Goal: Transaction & Acquisition: Obtain resource

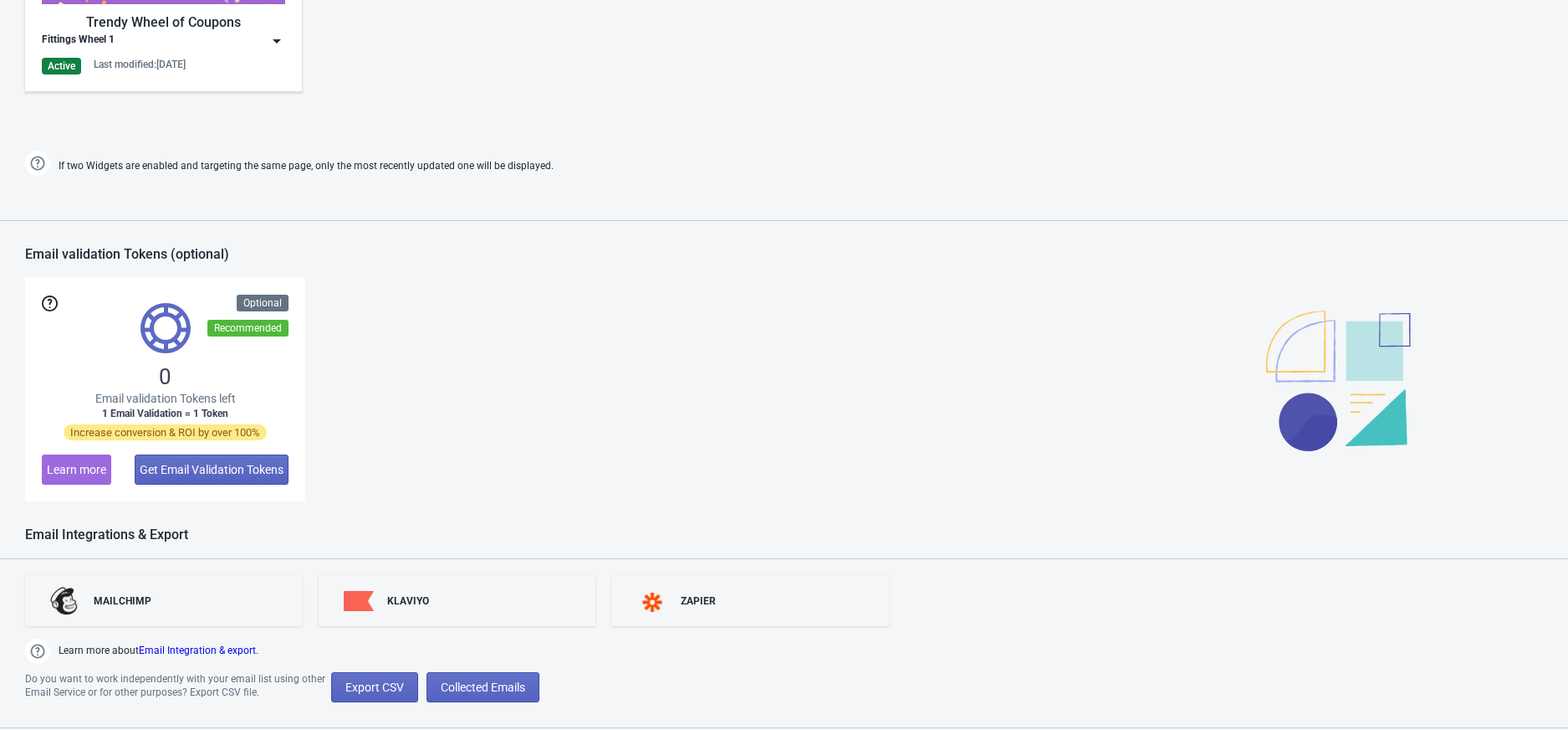
scroll to position [1164, 0]
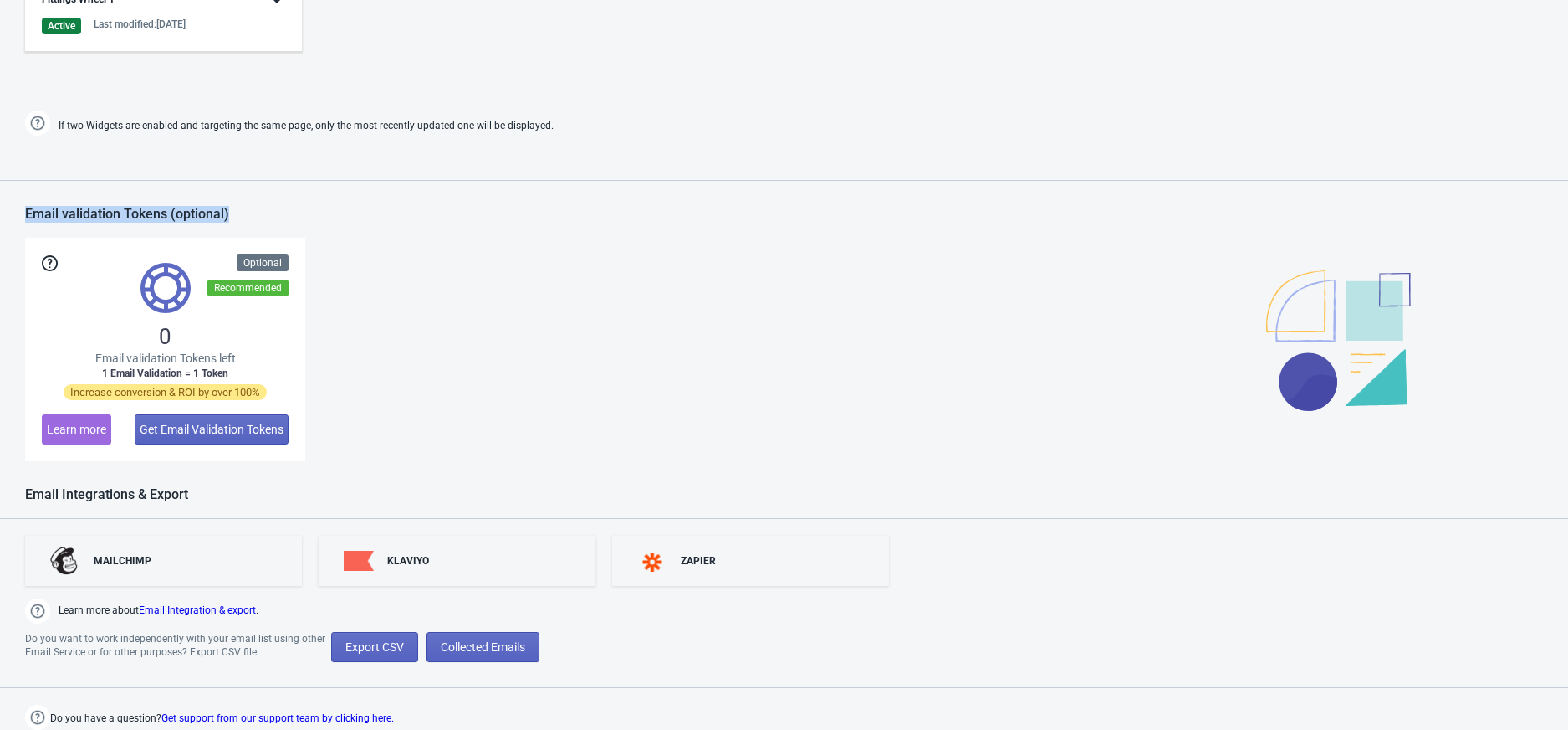
drag, startPoint x: 536, startPoint y: 145, endPoint x: 540, endPoint y: 208, distance: 63.1
click at [421, 557] on div "KLAVIYO" at bounding box center [408, 560] width 42 height 14
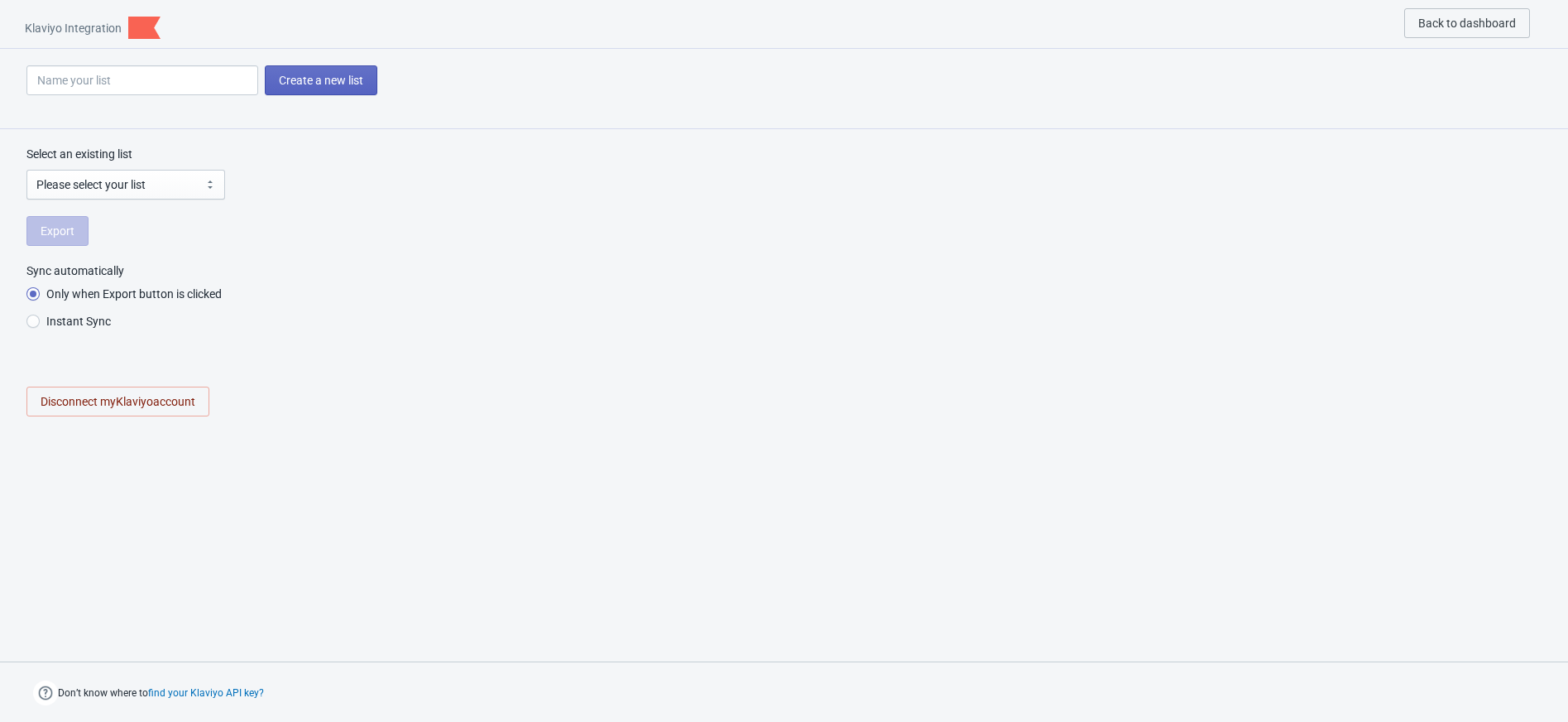
radio input "true"
select select "UmD59h"
click at [54, 237] on span "Export" at bounding box center [57, 231] width 34 height 13
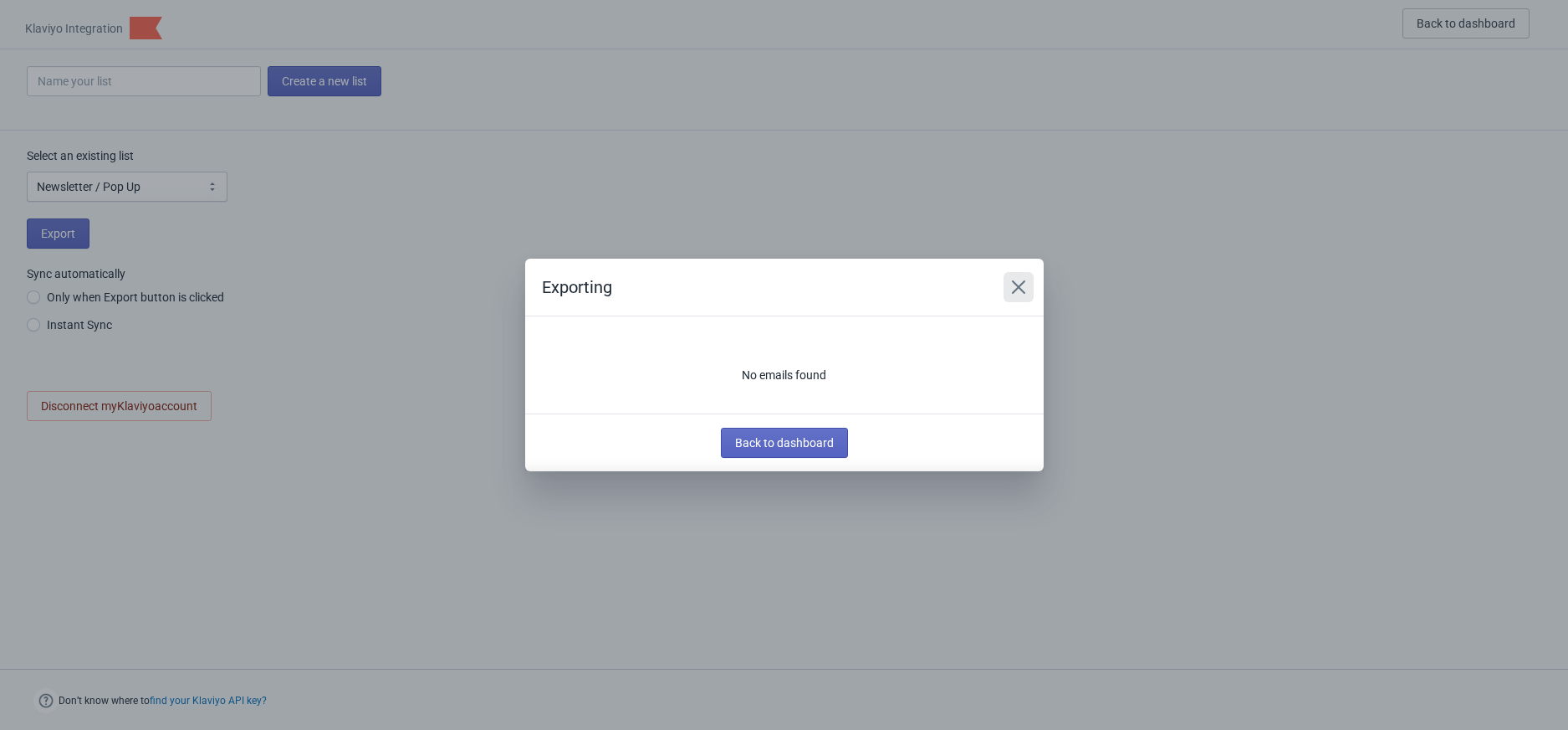
click at [1011, 287] on icon "Close" at bounding box center [1018, 287] width 16 height 16
radio input "true"
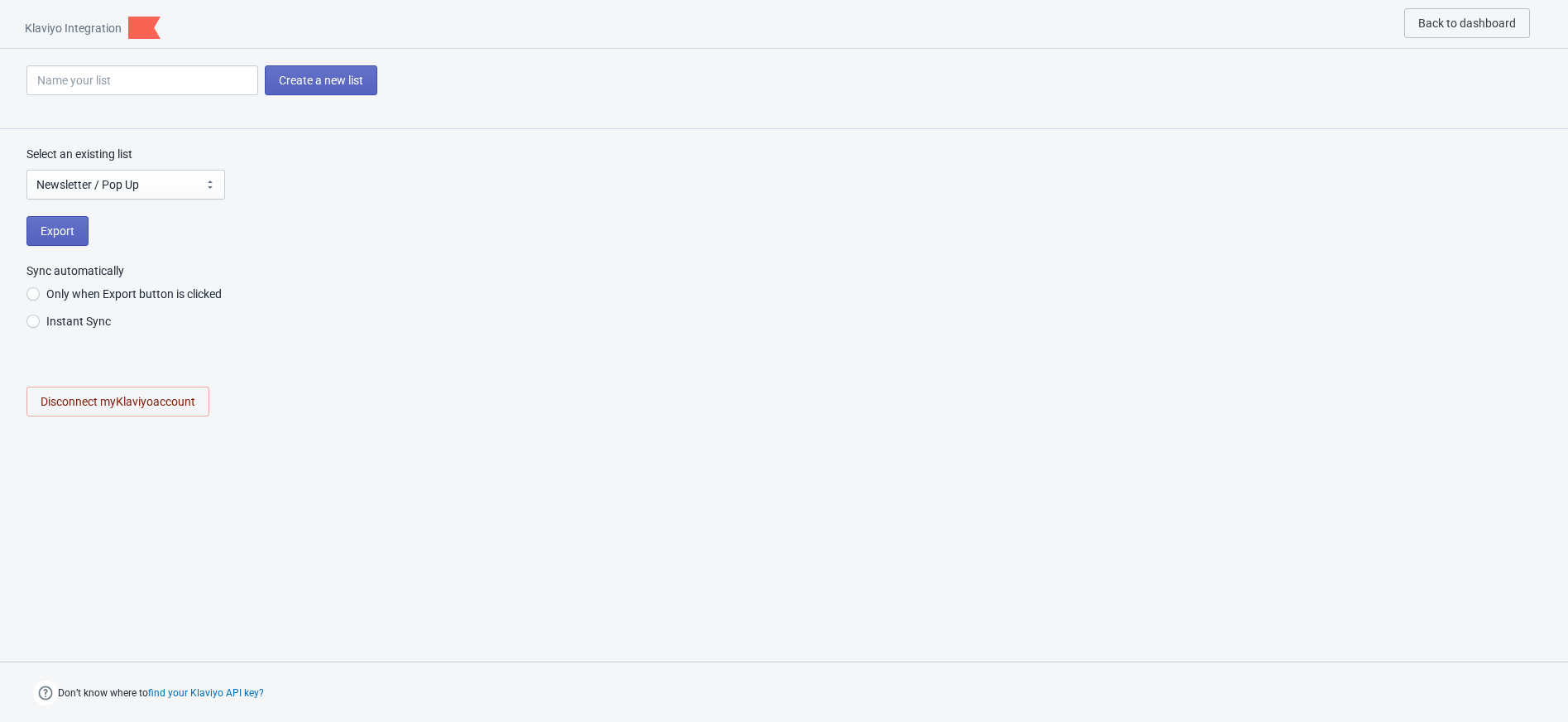
click at [139, 26] on img at bounding box center [144, 27] width 32 height 22
click at [183, 191] on select "Please select your list Newsletter / Pop Up SMS Subscribers Customers Preview L…" at bounding box center [126, 184] width 199 height 30
click at [182, 189] on select "Please select your list Newsletter / Pop Up SMS Subscribers Customers Preview L…" at bounding box center [126, 184] width 199 height 30
click at [426, 228] on div "Export" at bounding box center [784, 230] width 1515 height 30
click at [1466, 25] on span "Back to dashboard" at bounding box center [1466, 22] width 97 height 13
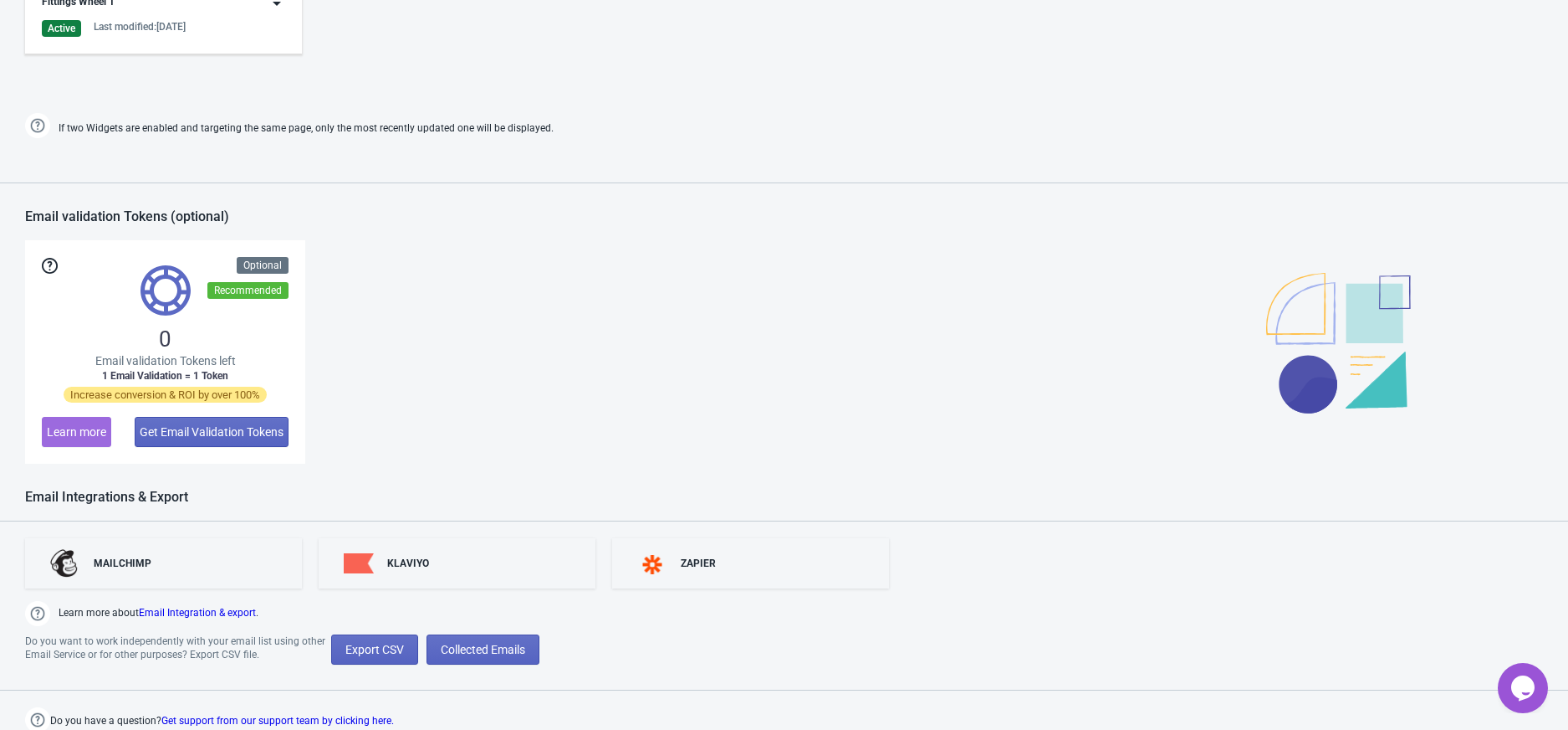
scroll to position [1164, 0]
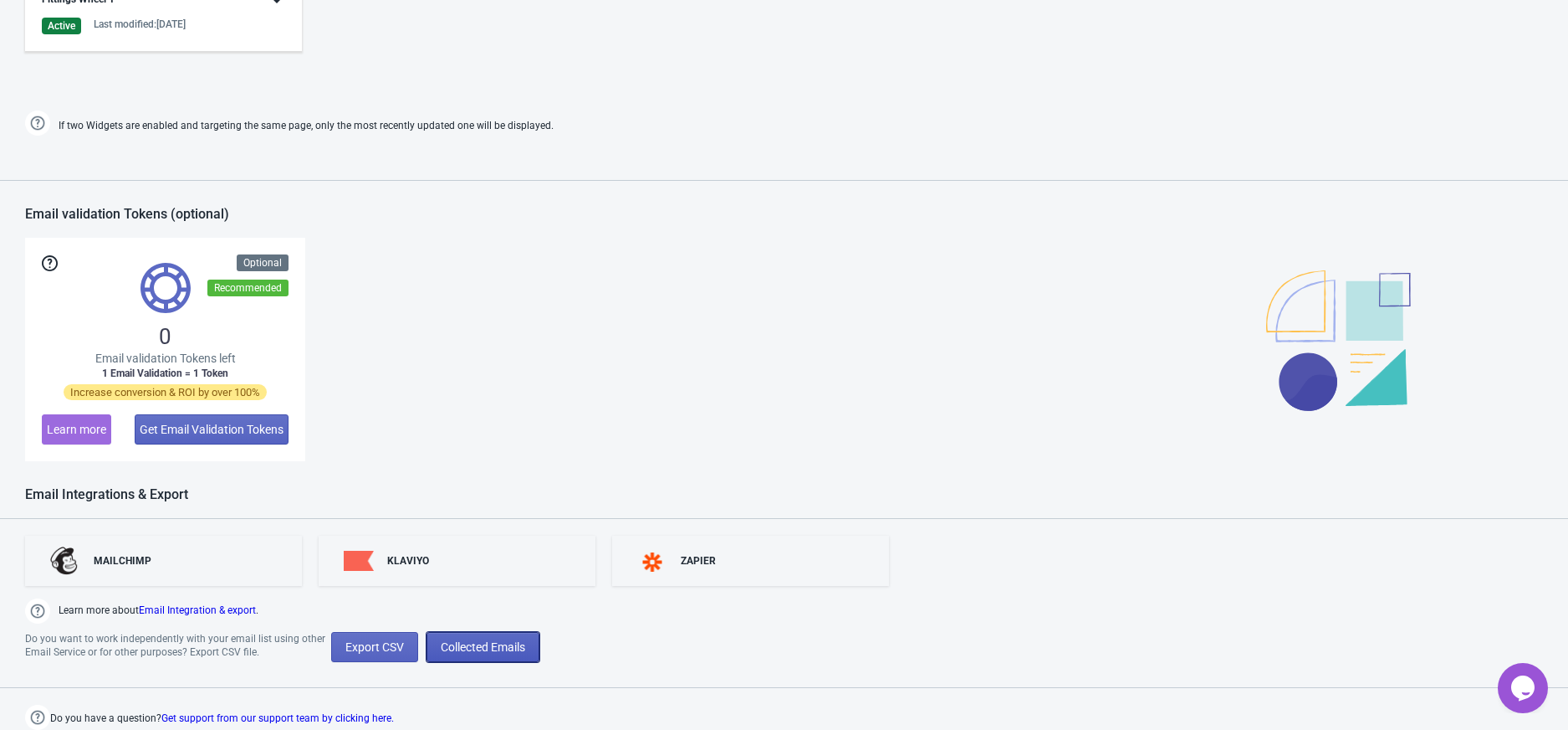
click at [463, 641] on span "Collected Emails" at bounding box center [482, 647] width 84 height 14
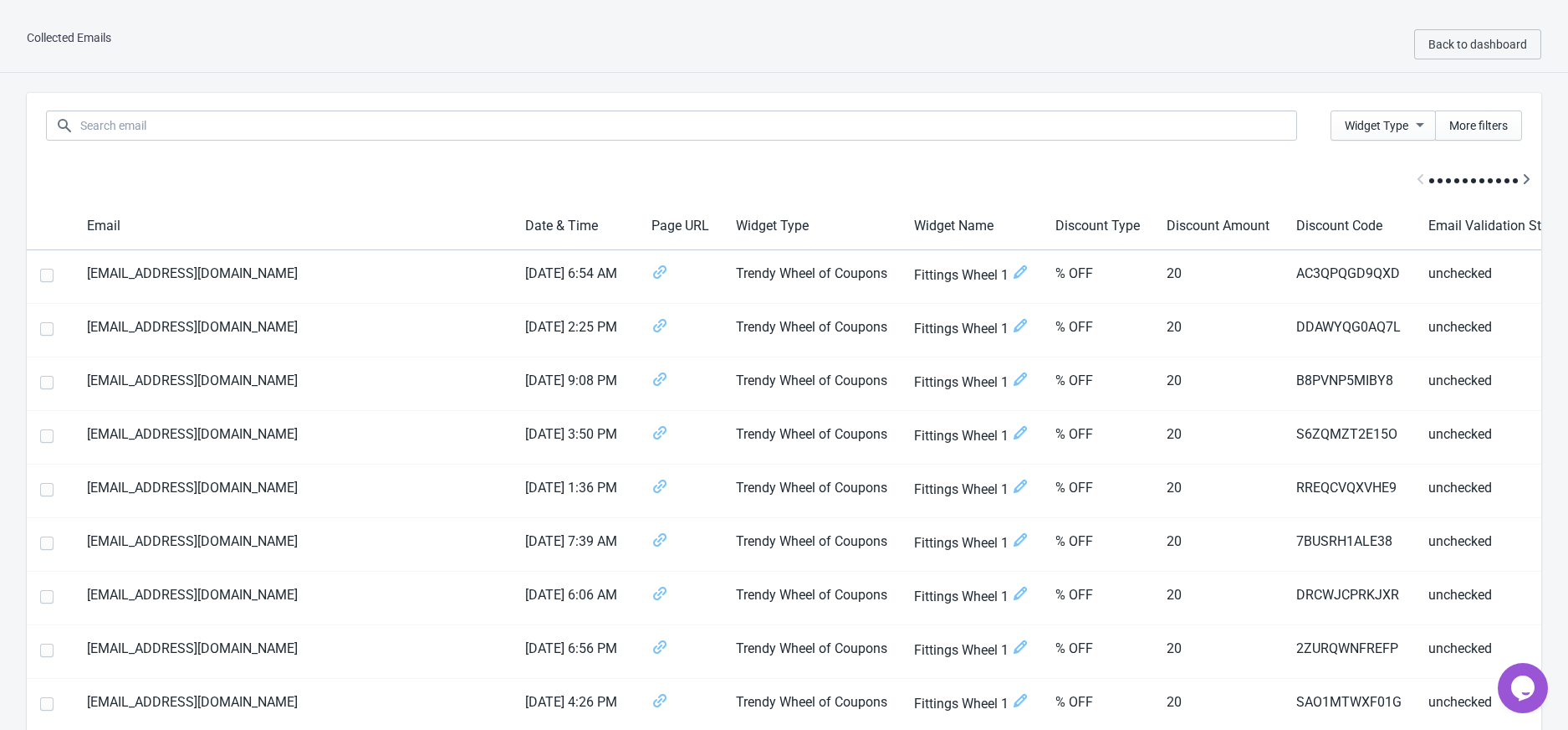
click at [1412, 43] on div "Collected Emails Back to dashboard" at bounding box center [784, 44] width 1568 height 56
click at [1440, 42] on span "Back to dashboard" at bounding box center [1478, 44] width 99 height 14
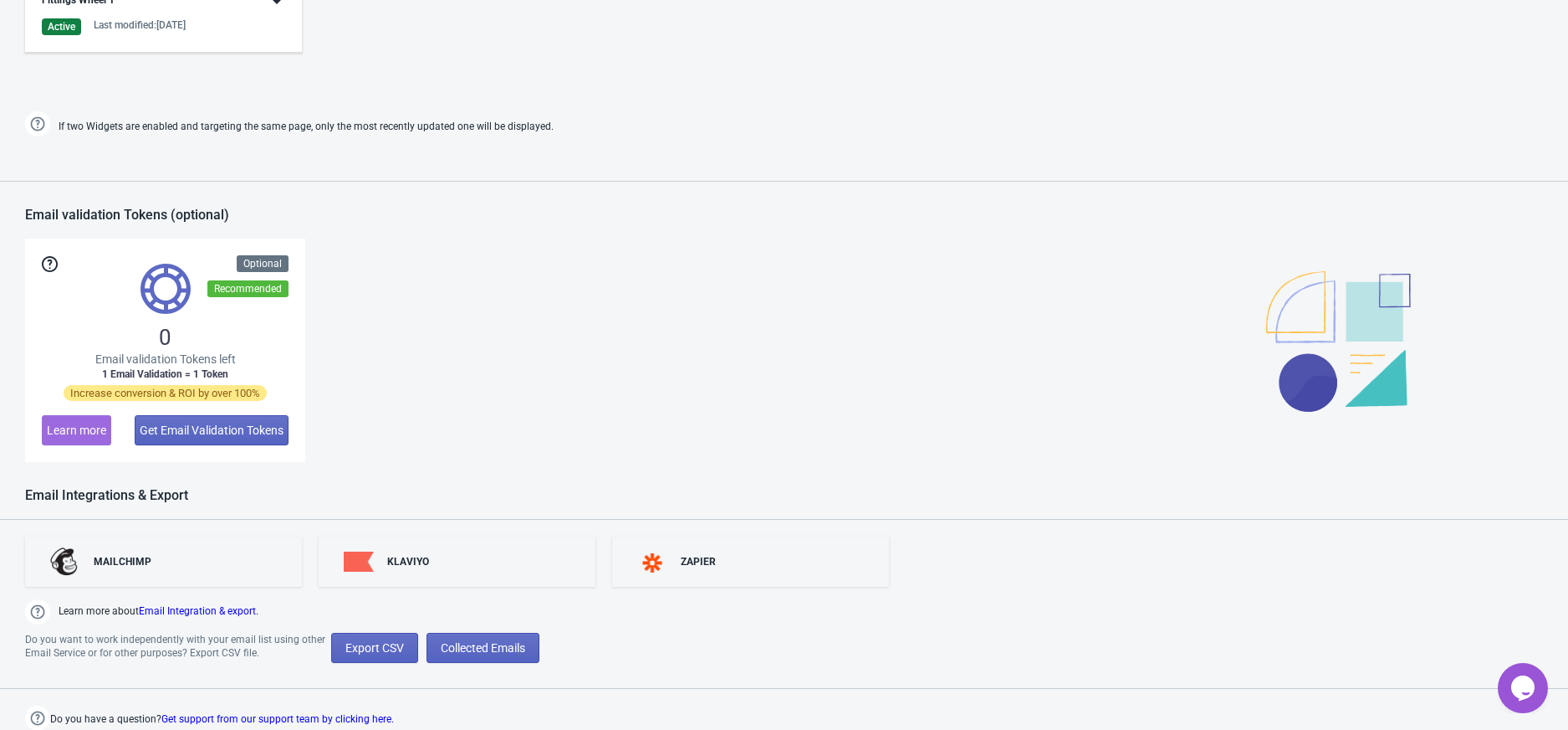
scroll to position [1164, 0]
click at [407, 644] on button "Export CSV" at bounding box center [374, 646] width 87 height 30
select select "2025"
select select "9"
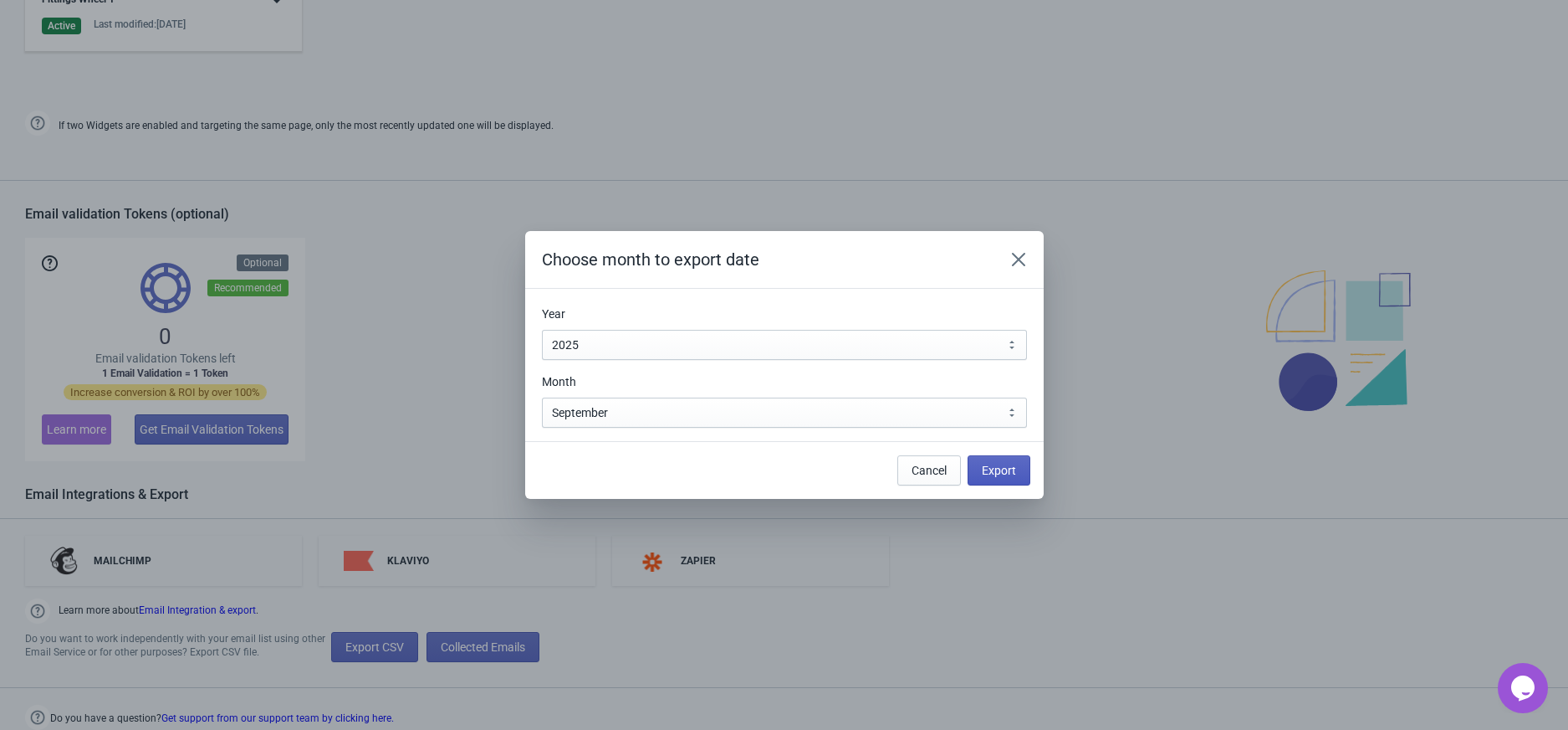
click at [998, 465] on span "Export" at bounding box center [999, 469] width 34 height 14
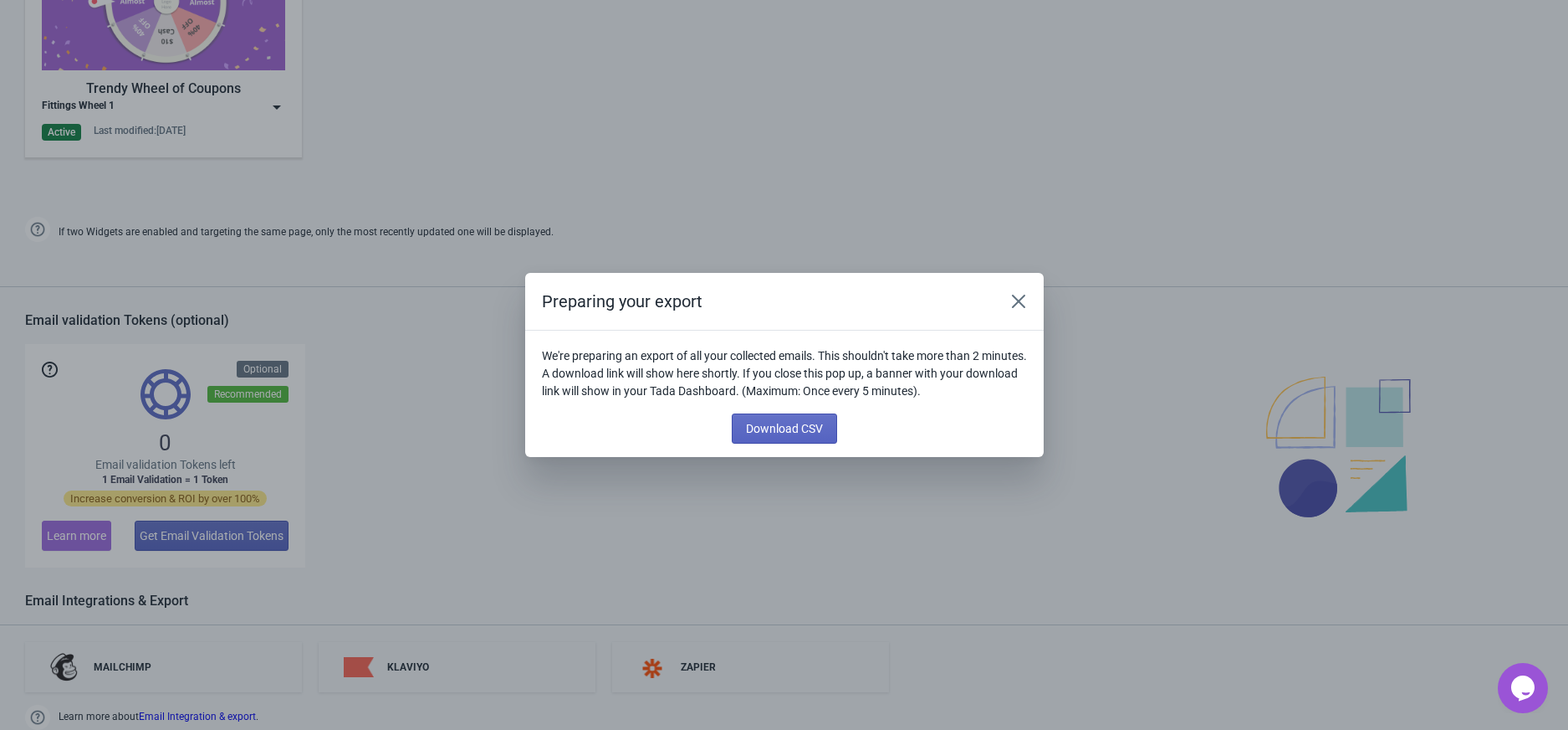
scroll to position [1269, 0]
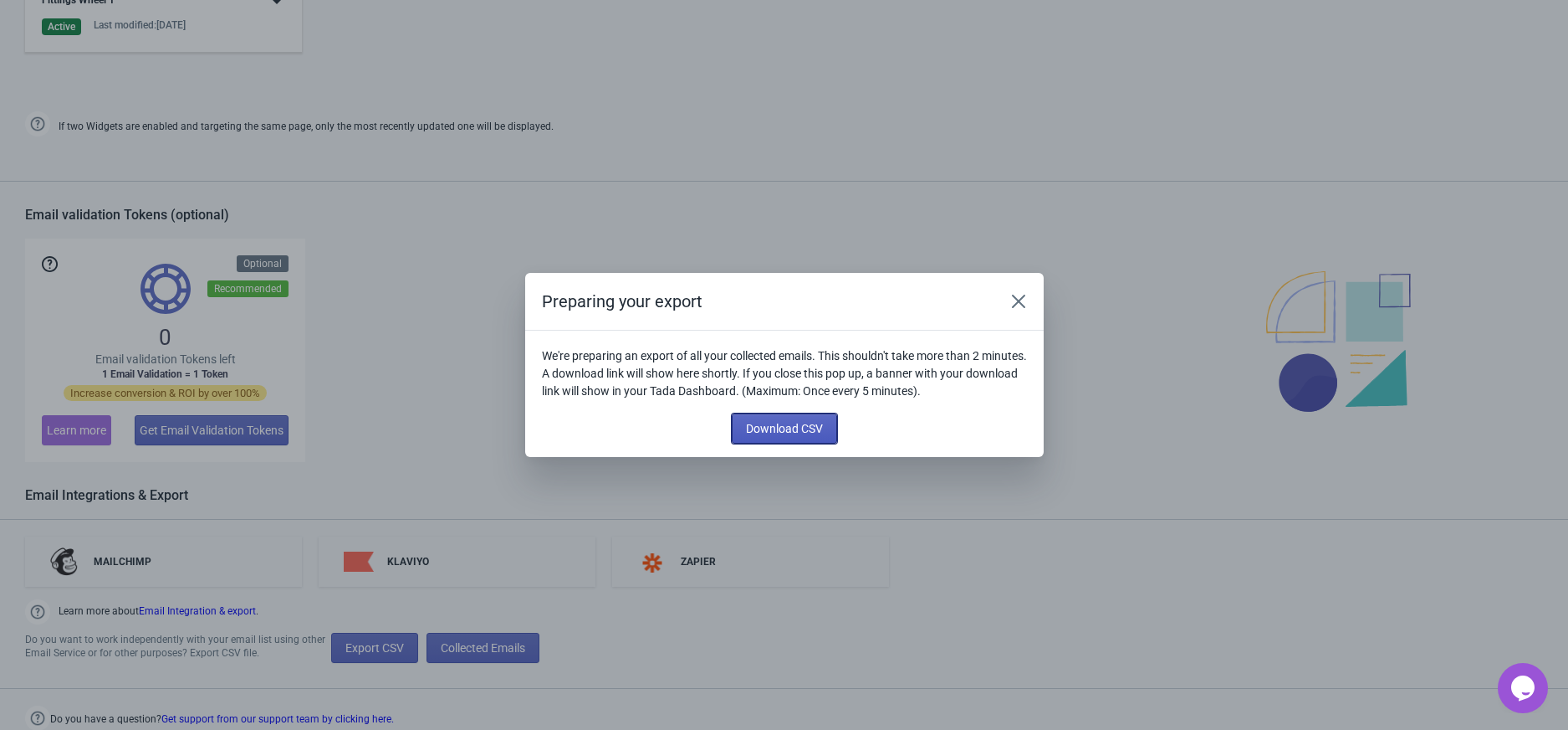
click at [789, 417] on button "Download CSV" at bounding box center [784, 428] width 106 height 30
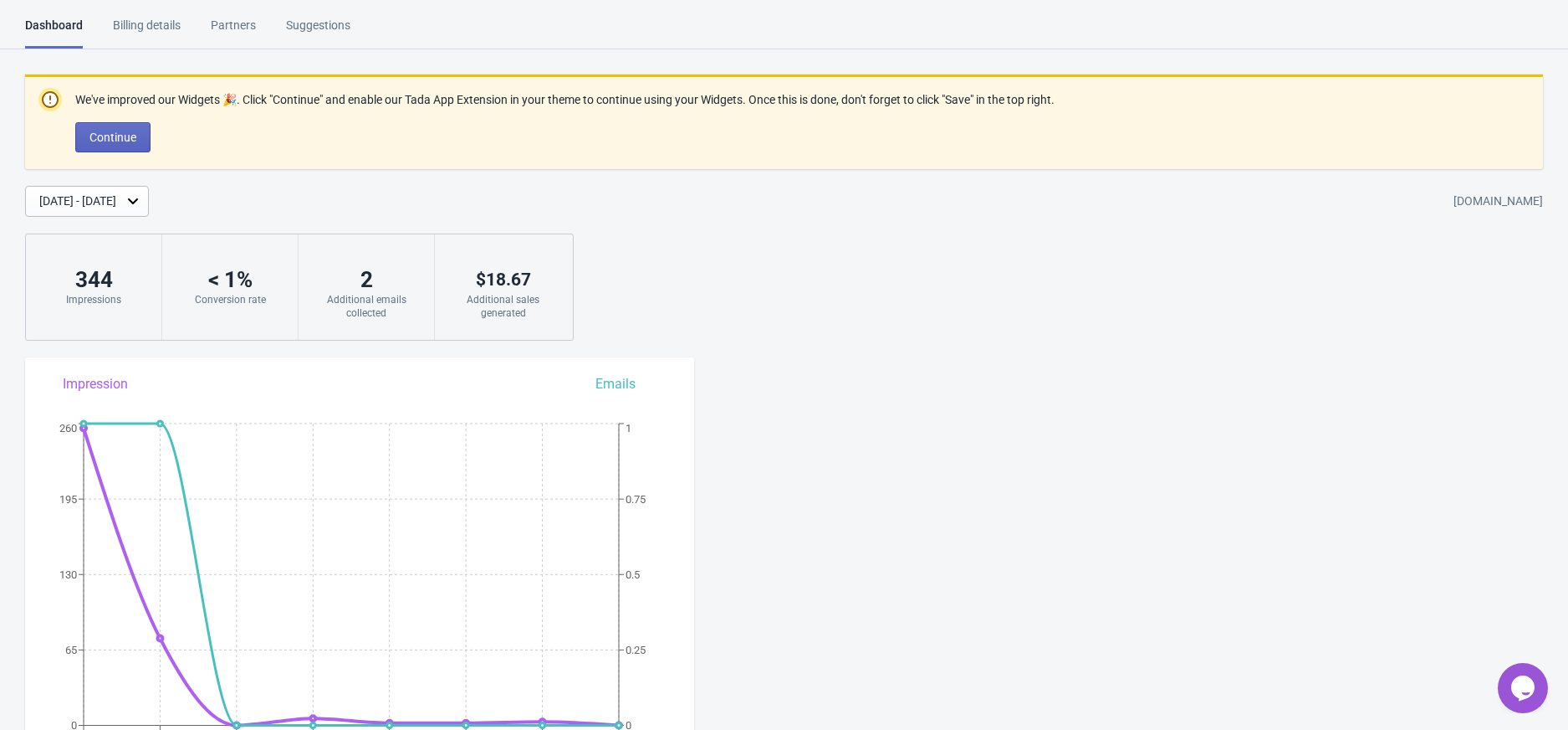
scroll to position [1164, 0]
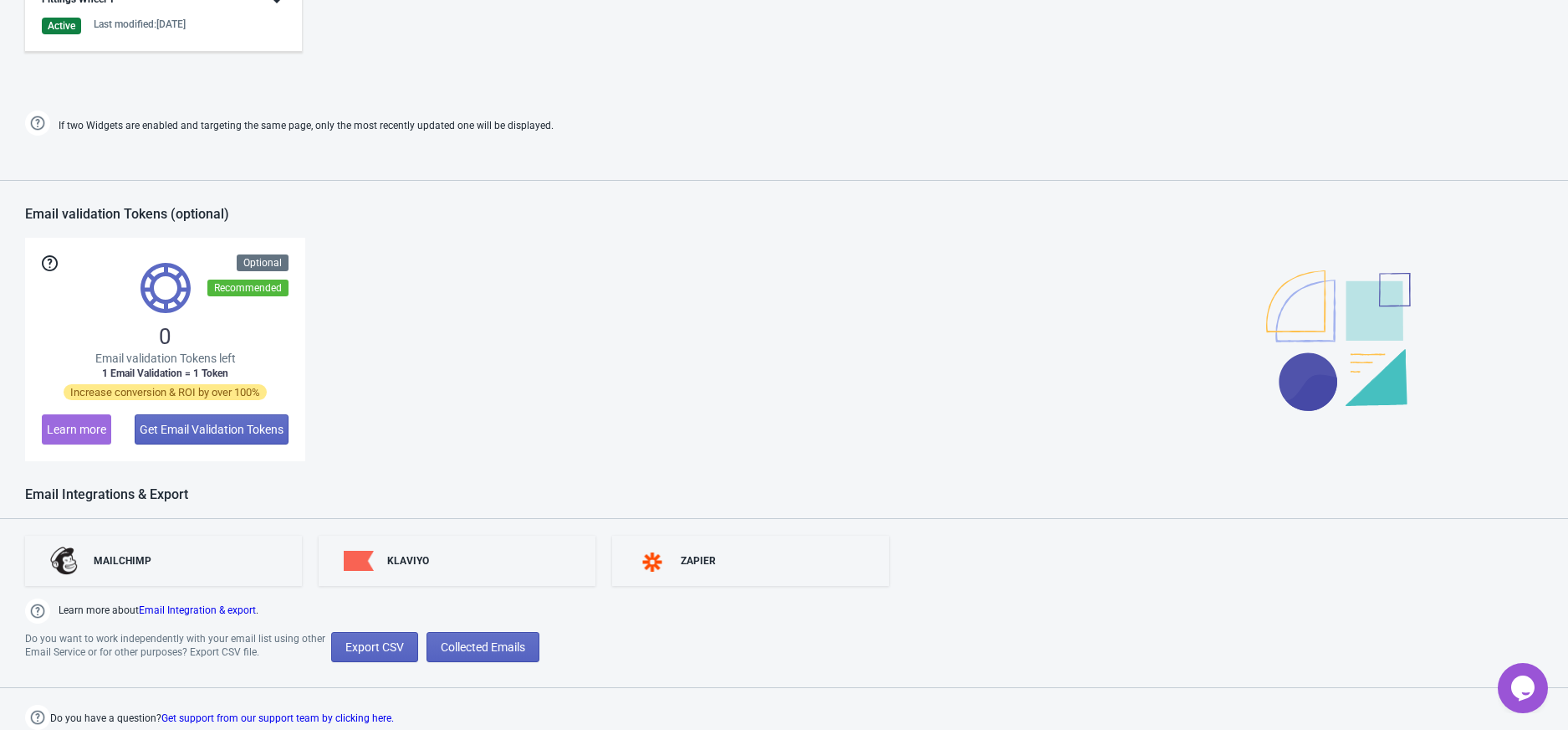
click at [733, 433] on div "0 Email validation Tokens left 1 Email Validation = 1 Token Increase conversion…" at bounding box center [784, 349] width 1518 height 223
click at [440, 558] on div "KLAVIYO" at bounding box center [457, 560] width 277 height 50
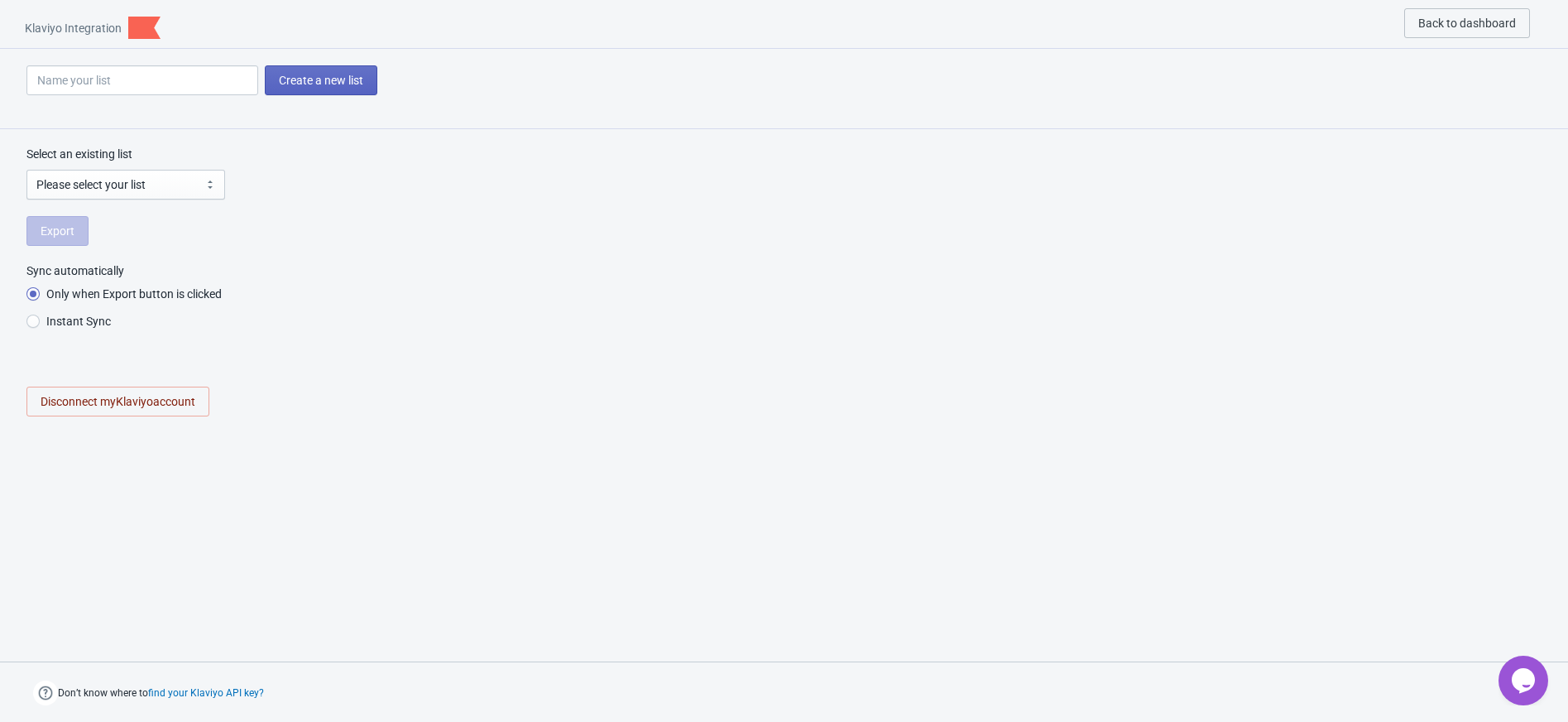
select select "UmD59h"
radio input "true"
click at [147, 179] on select "Please select your list Newsletter / Pop Up SMS Subscribers Customers Preview L…" at bounding box center [126, 184] width 199 height 30
click at [148, 179] on select "Please select your list Newsletter / Pop Up SMS Subscribers Customers Preview L…" at bounding box center [126, 184] width 199 height 30
click at [402, 222] on div "Export" at bounding box center [784, 230] width 1515 height 30
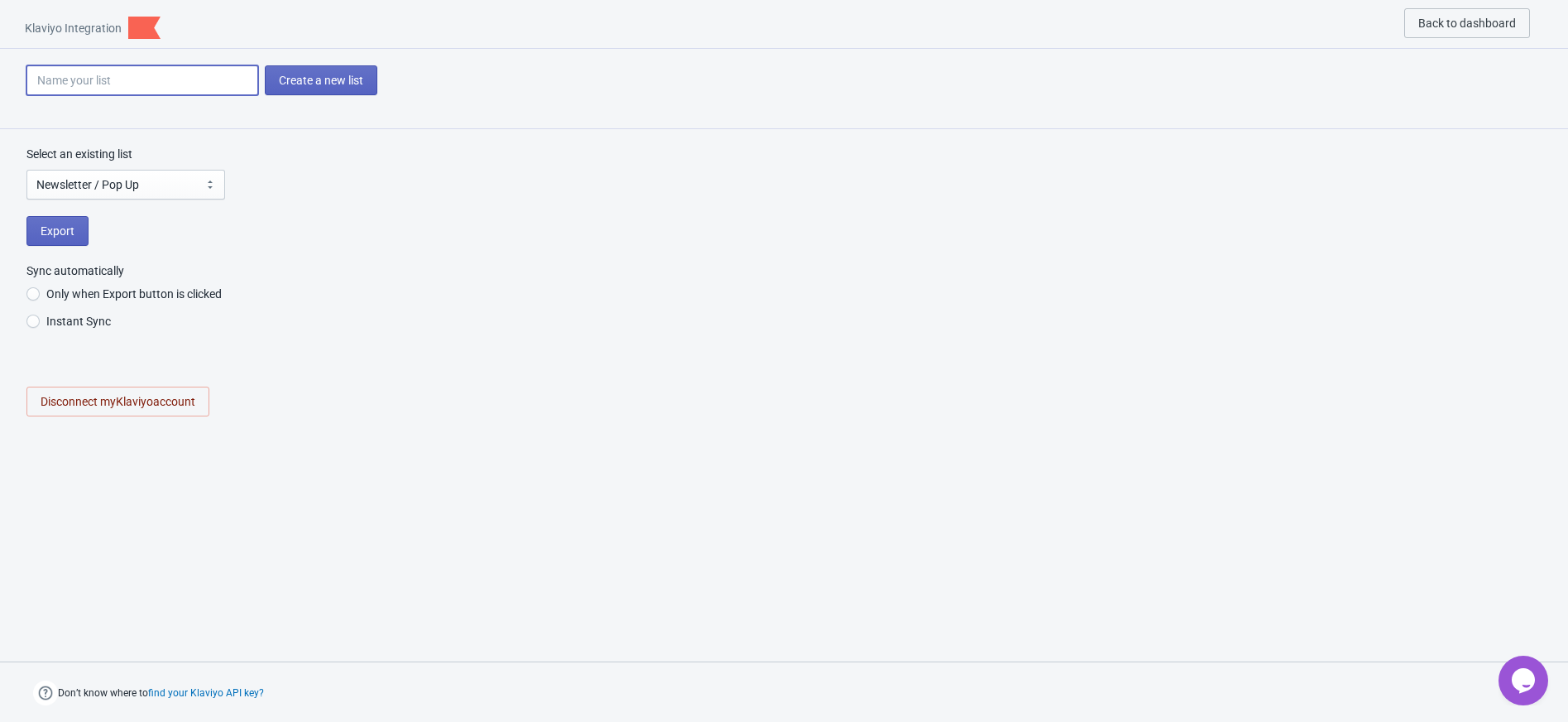
click at [111, 80] on input at bounding box center [142, 80] width 232 height 30
click at [406, 214] on div "Select an existing list Please select your list Newsletter / Pop Up SMS Subscri…" at bounding box center [784, 289] width 1568 height 320
click at [62, 324] on span "Instant Sync" at bounding box center [79, 321] width 64 height 16
click at [39, 324] on input "Instant Sync" at bounding box center [33, 328] width 13 height 30
click at [71, 234] on span "Export" at bounding box center [57, 231] width 34 height 13
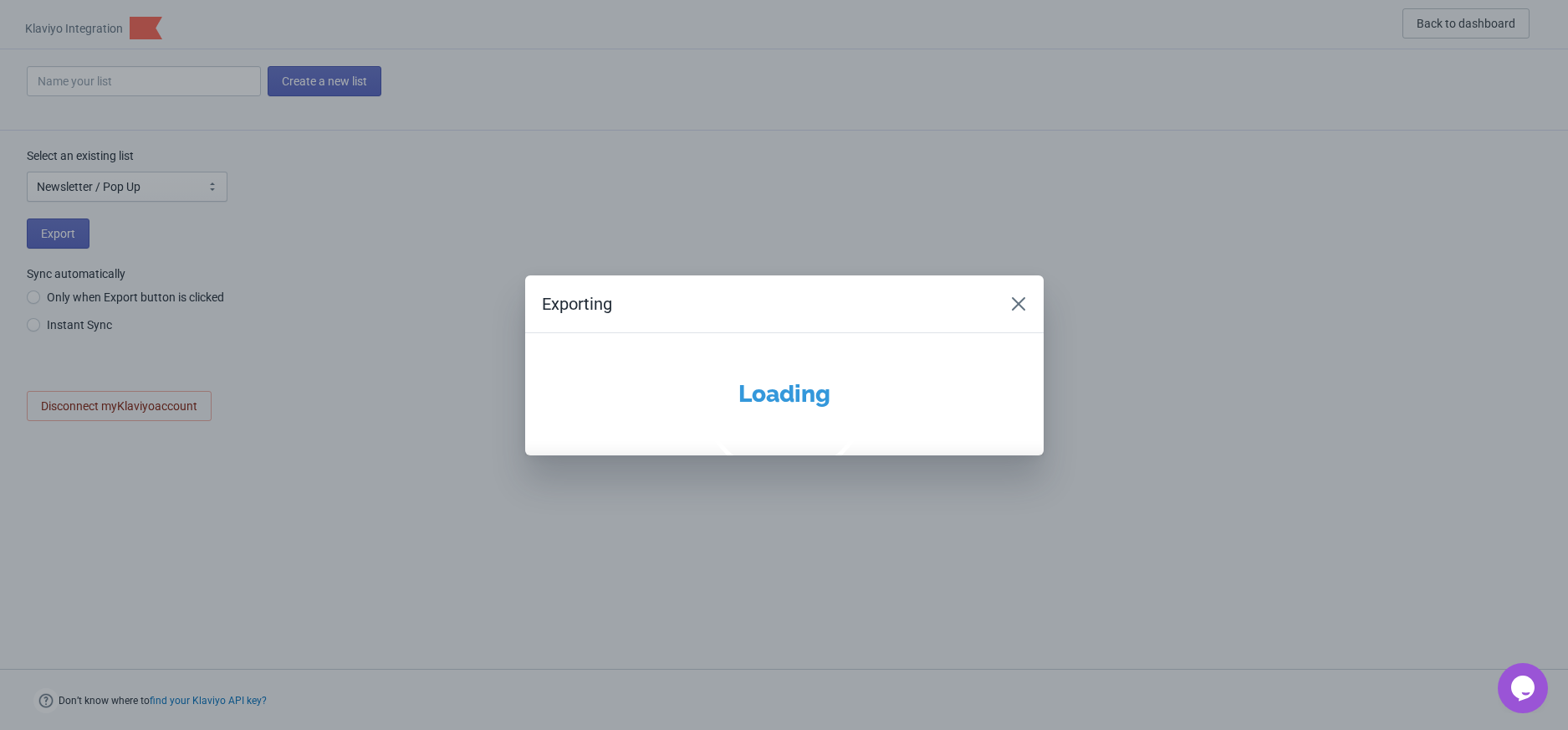
radio input "true"
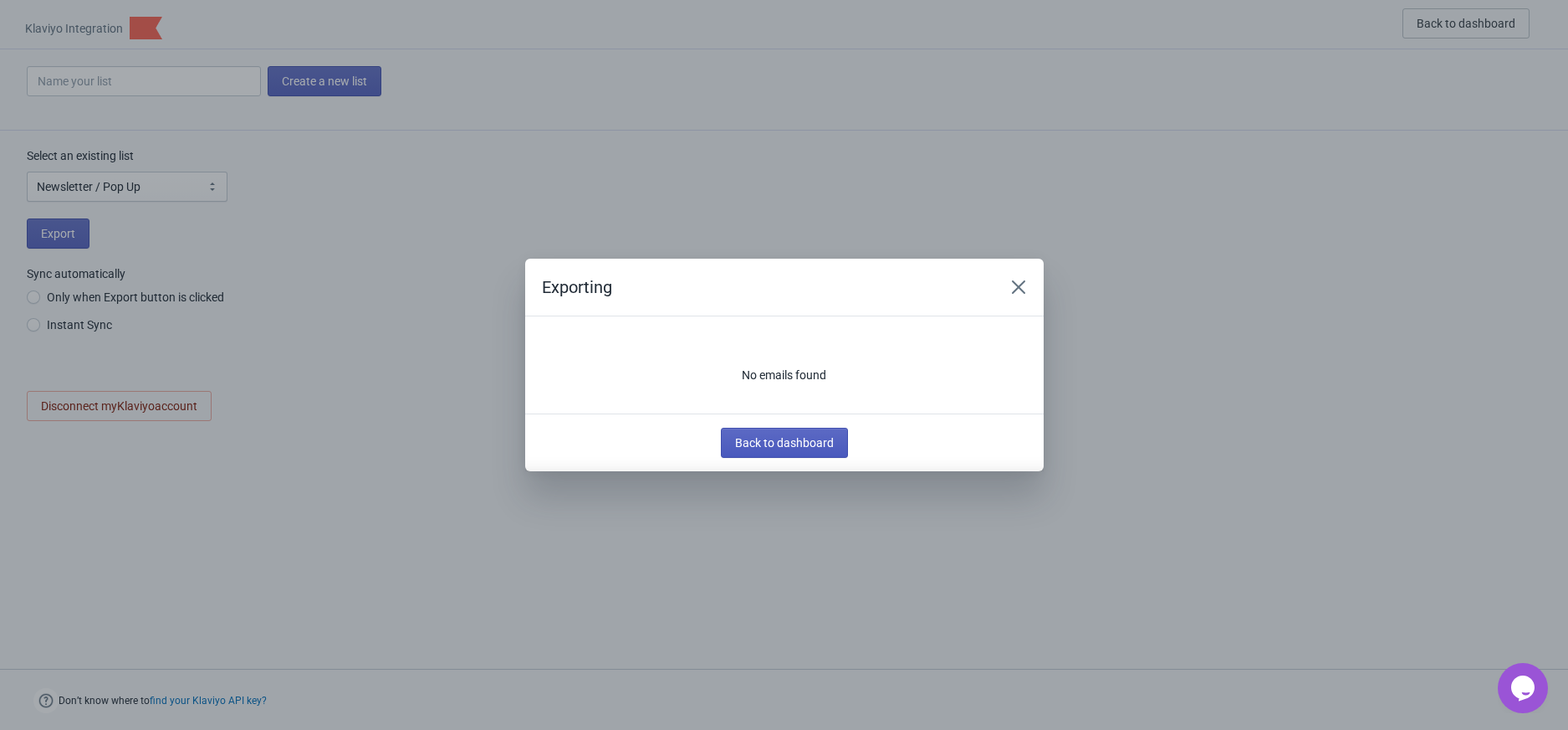
click at [774, 439] on span "Back to dashboard" at bounding box center [784, 442] width 99 height 14
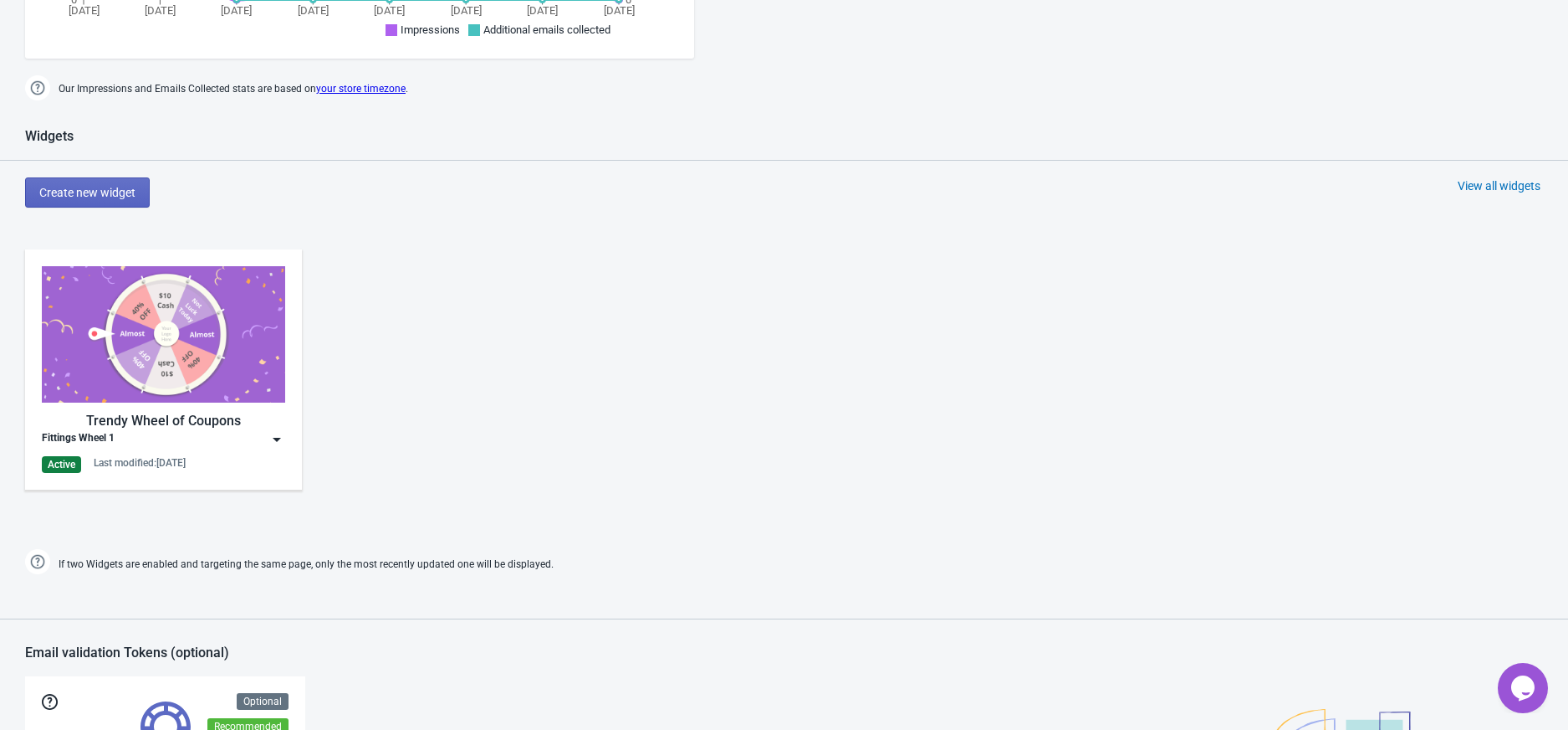
scroll to position [1164, 0]
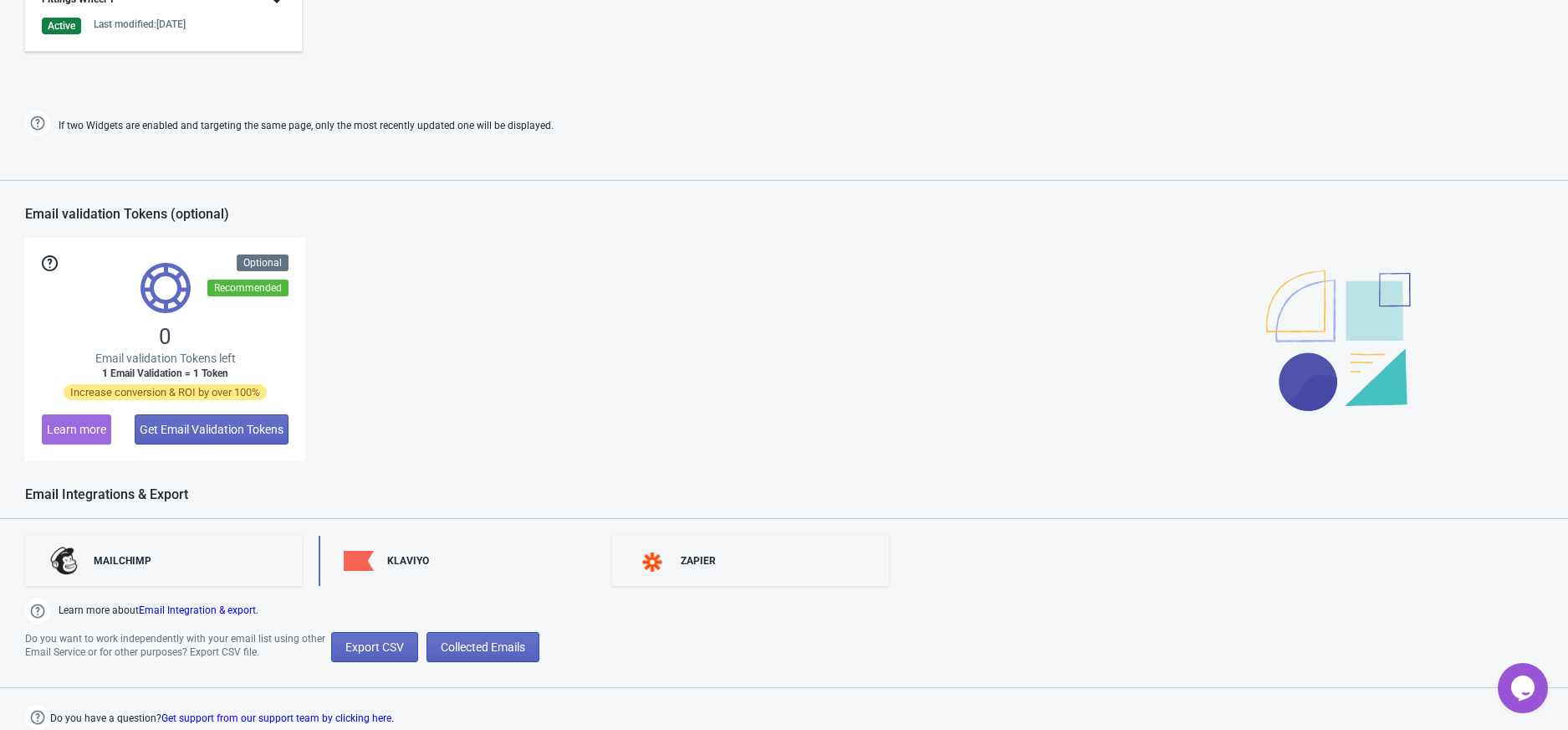
click at [417, 561] on div "KLAVIYO" at bounding box center [408, 560] width 42 height 14
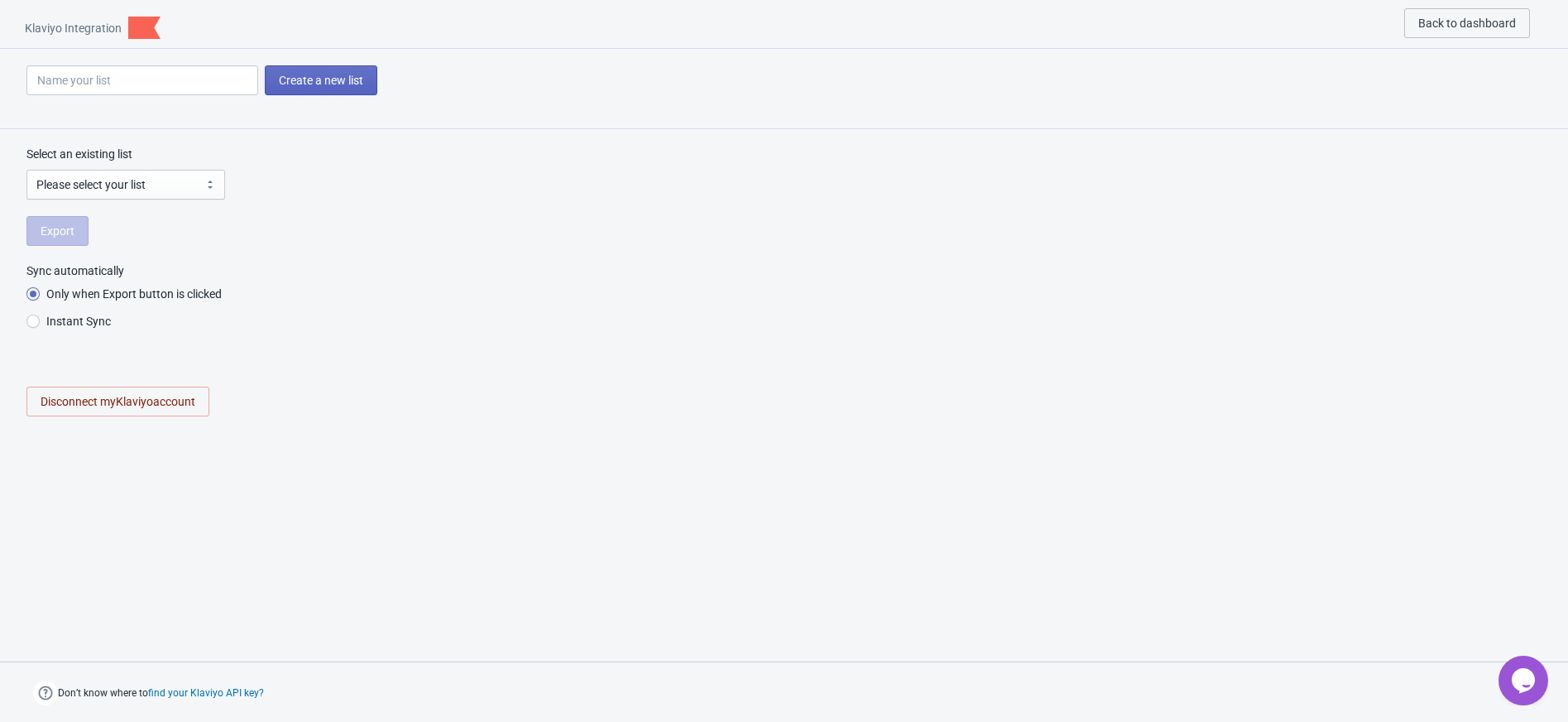
select select "UmD59h"
click at [28, 293] on input "Only when Export button is clicked" at bounding box center [33, 302] width 13 height 30
click at [59, 231] on span "Export" at bounding box center [57, 231] width 34 height 13
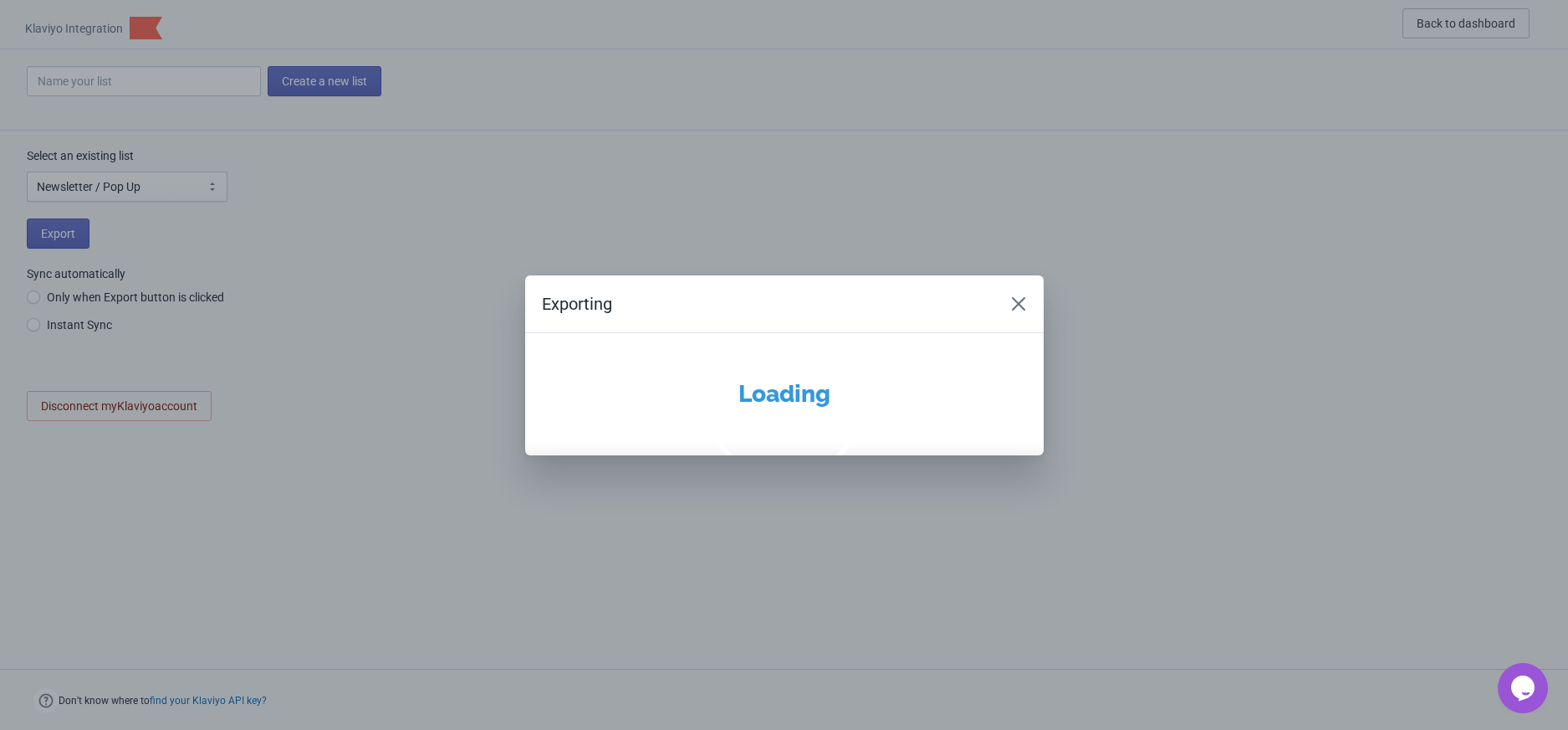
radio input "true"
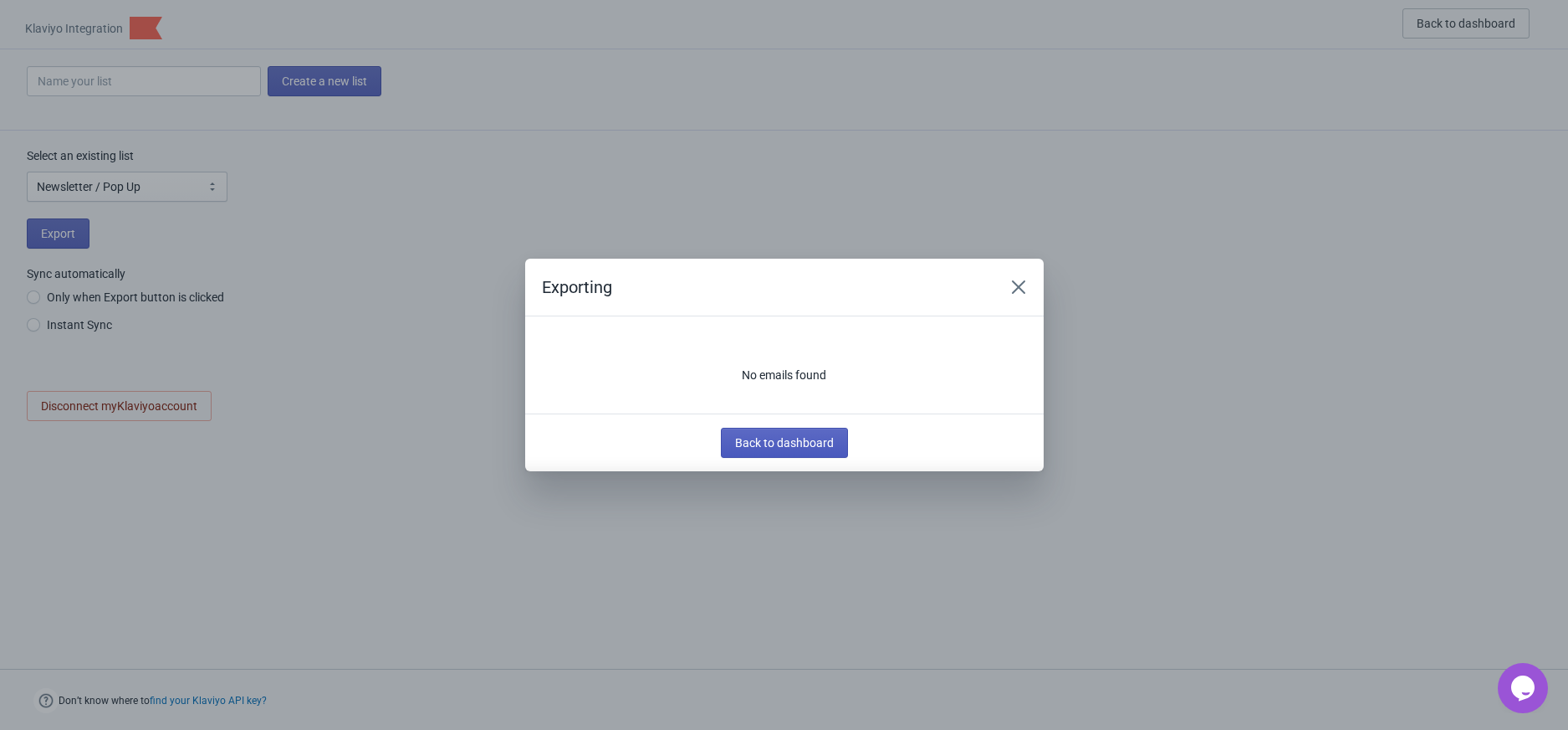
click at [770, 446] on span "Back to dashboard" at bounding box center [784, 442] width 99 height 14
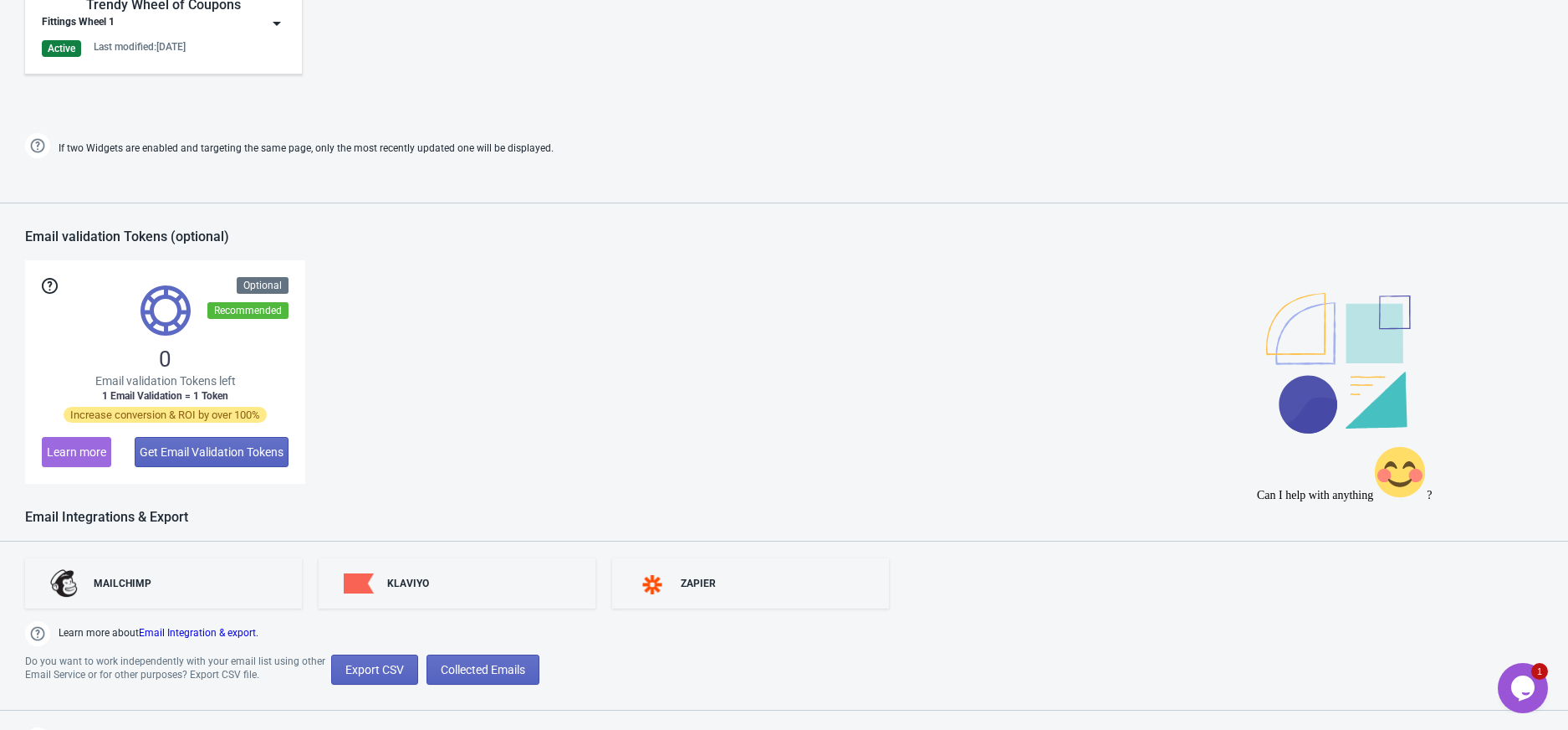
scroll to position [1164, 0]
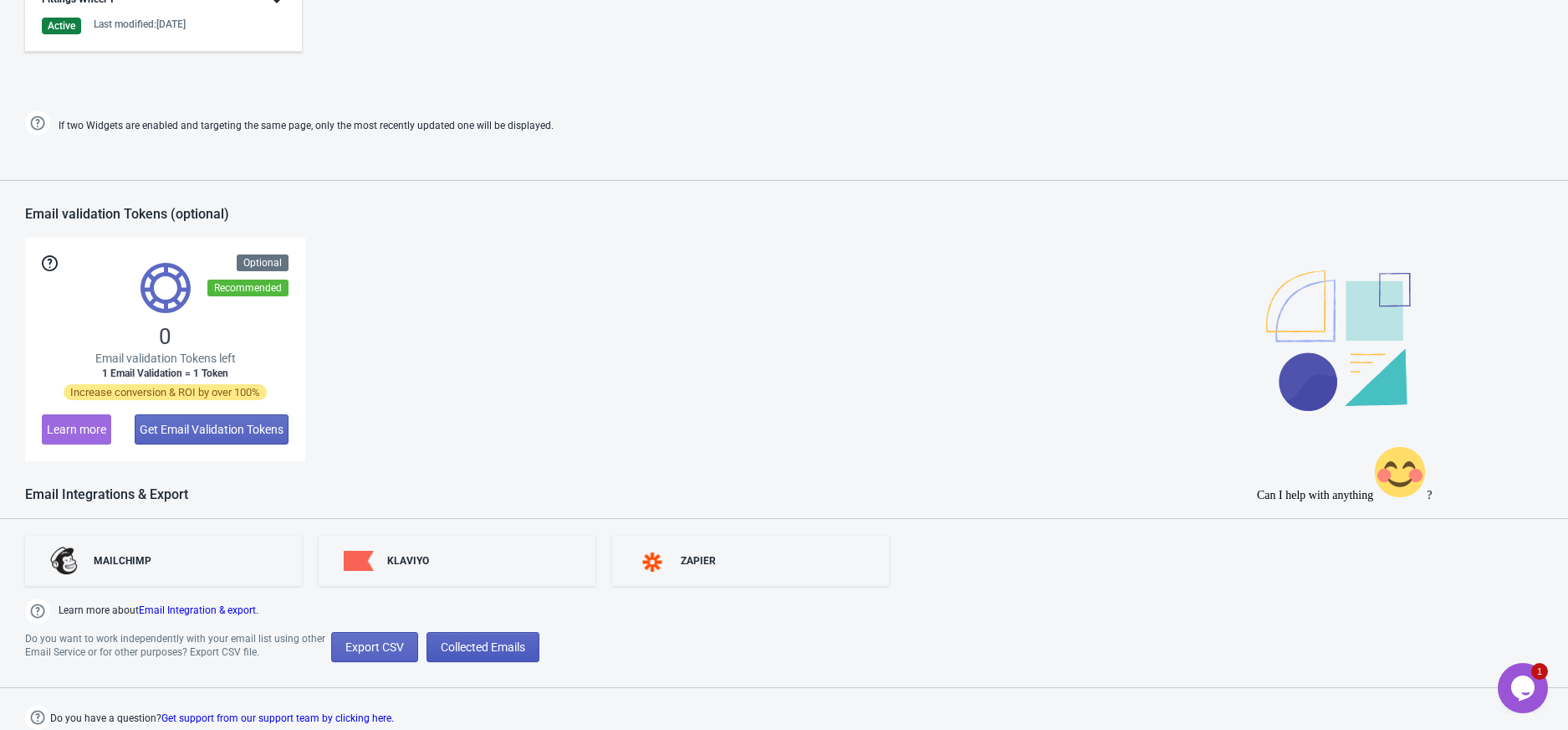
click at [496, 647] on span "Collected Emails" at bounding box center [482, 647] width 84 height 14
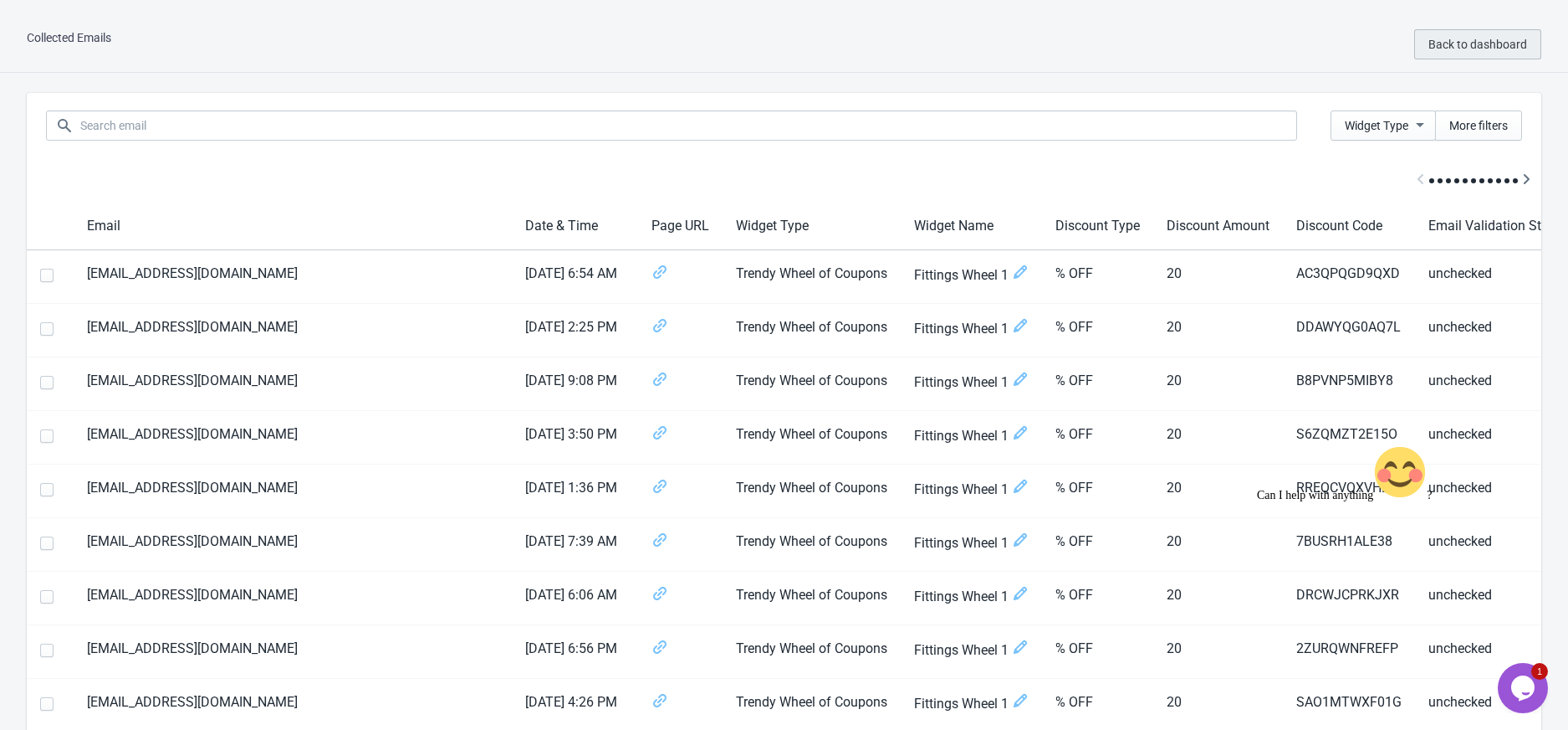
click at [1459, 39] on span "Back to dashboard" at bounding box center [1478, 44] width 99 height 14
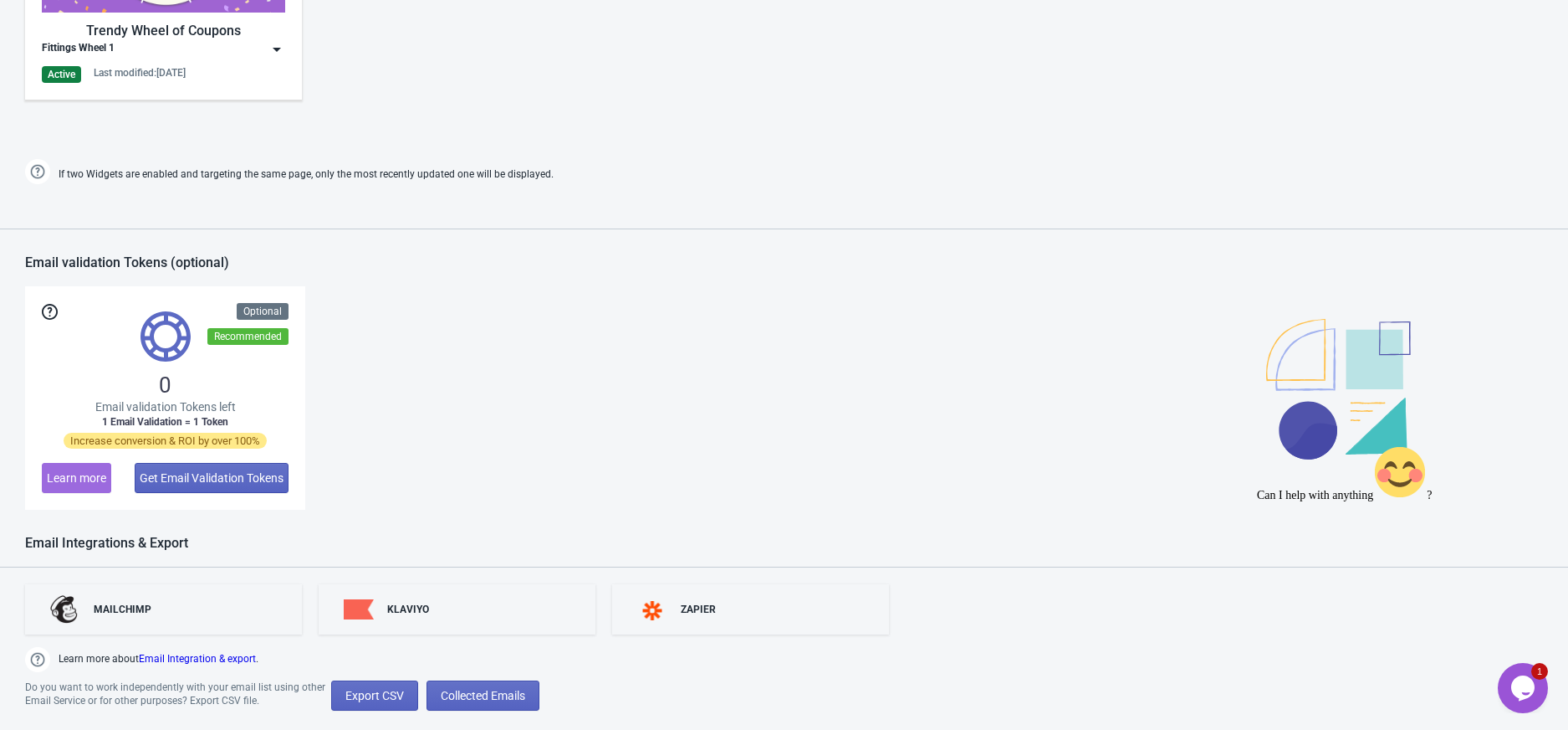
scroll to position [1164, 0]
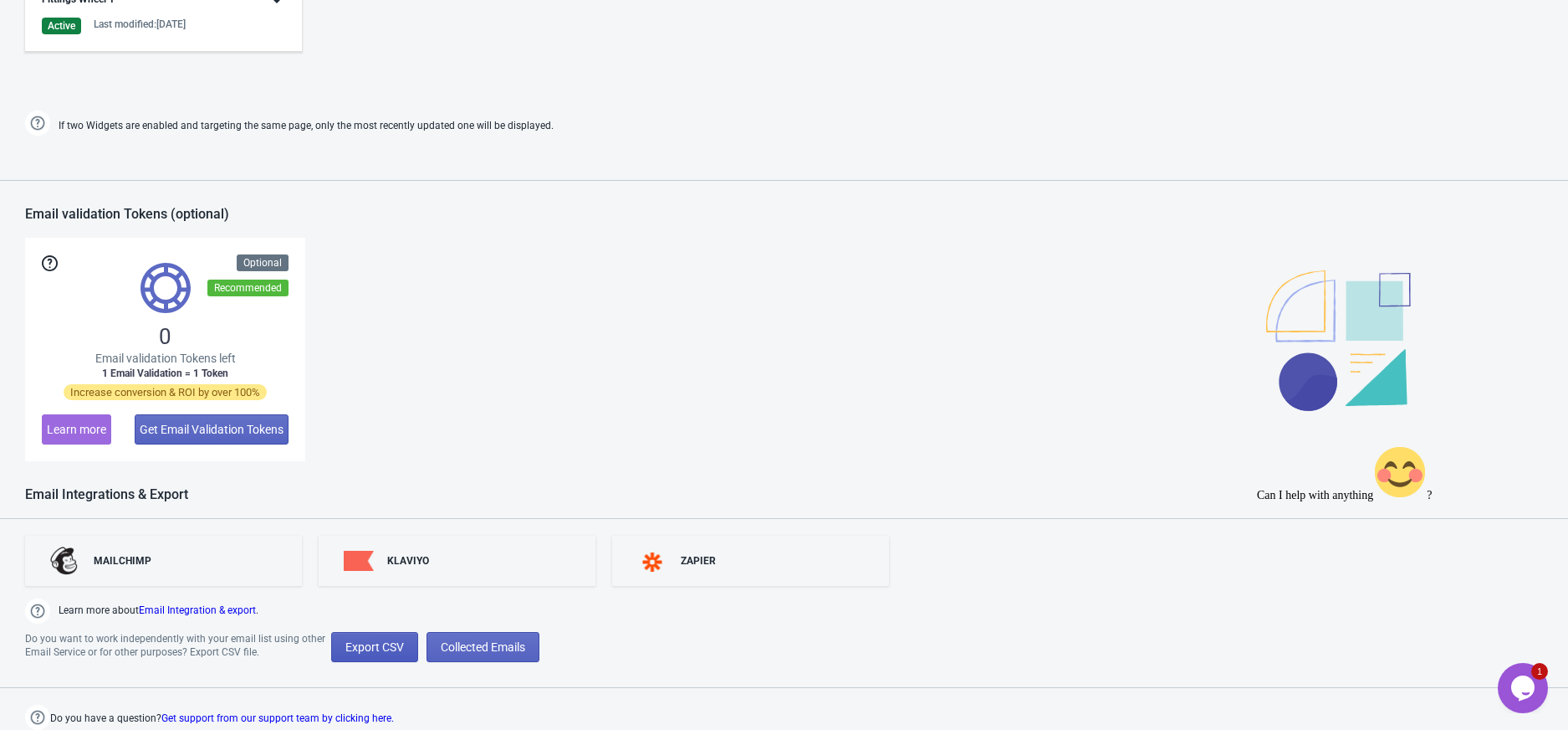
click at [362, 651] on span "Export CSV" at bounding box center [374, 647] width 59 height 14
select select "2025"
select select "9"
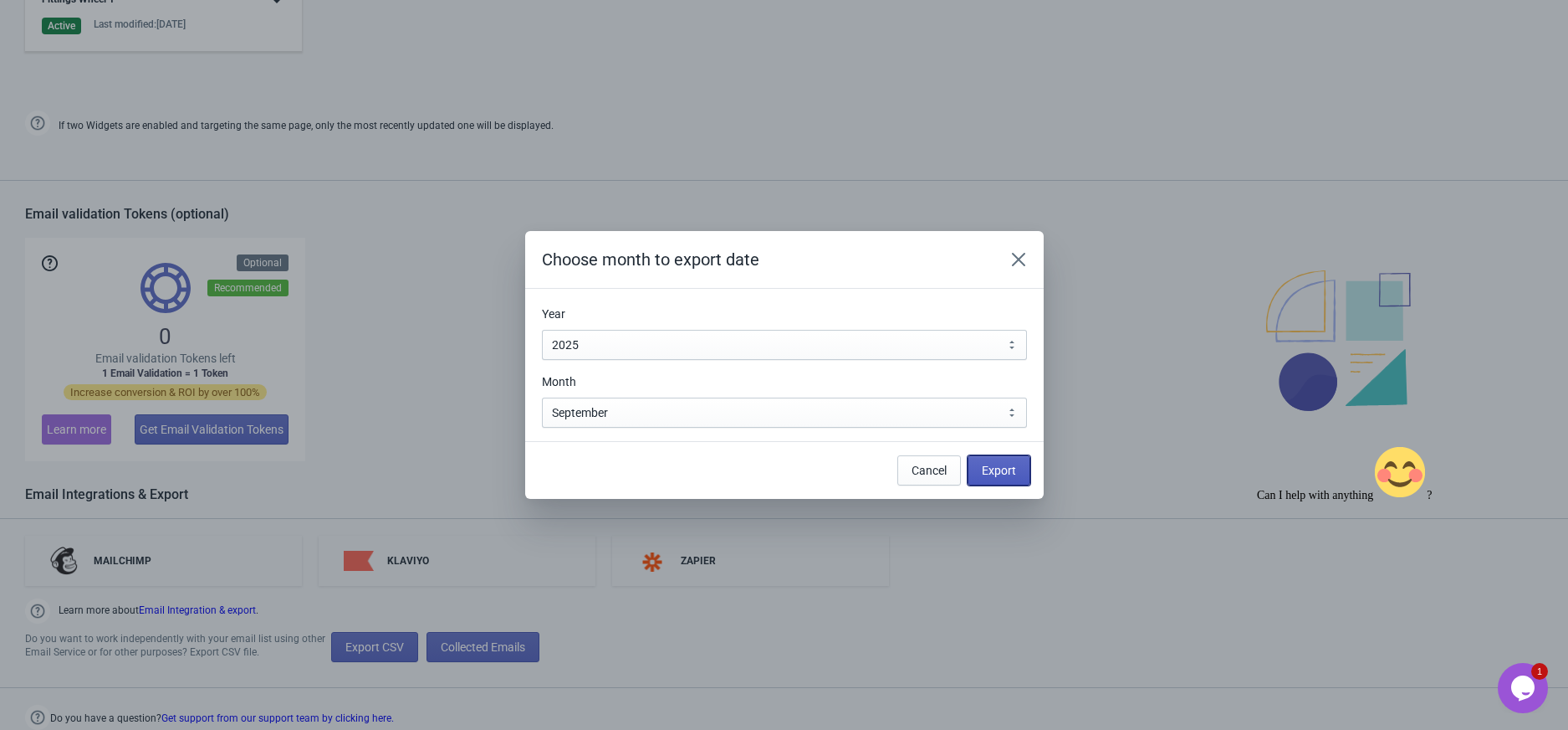
click at [992, 467] on span "Export" at bounding box center [999, 469] width 34 height 14
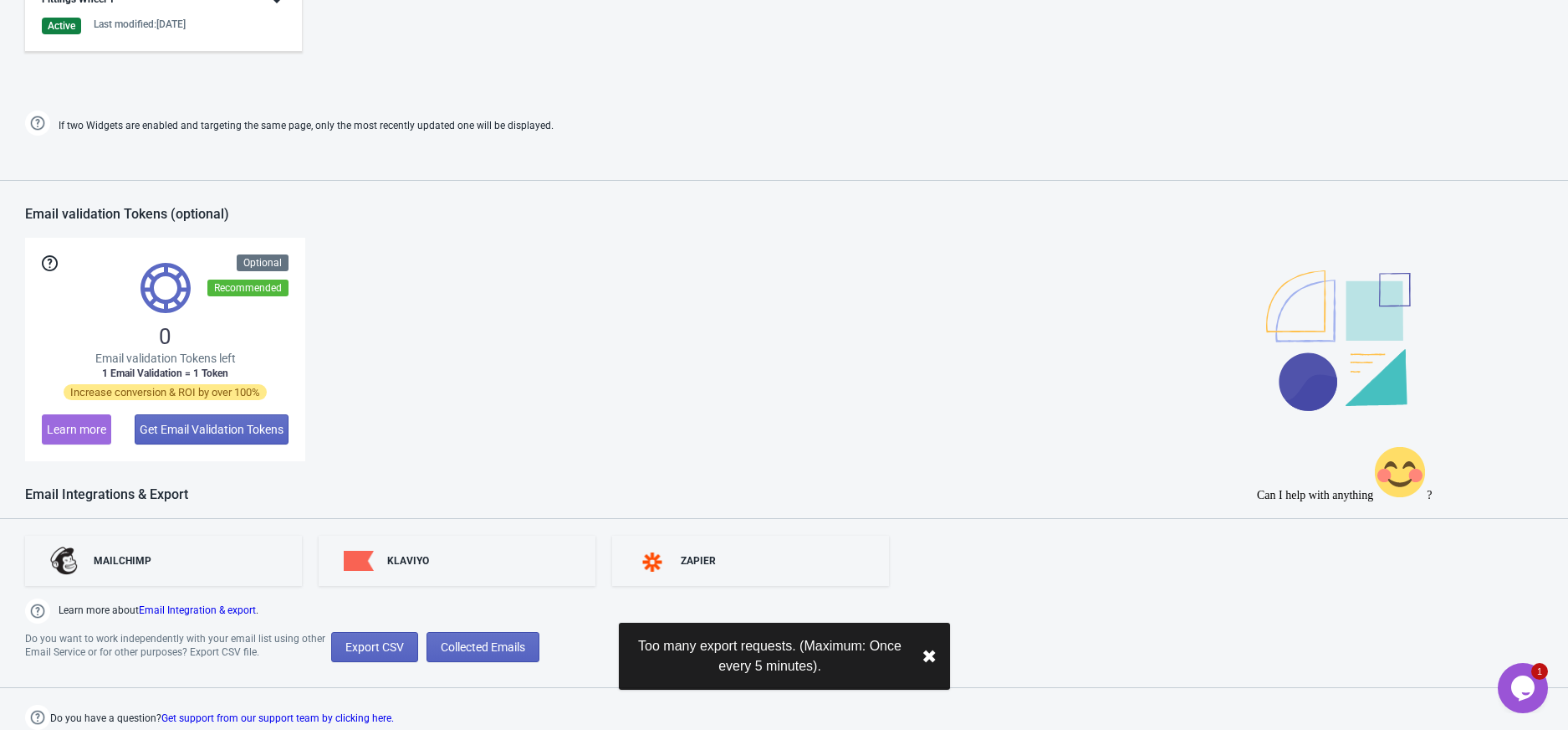
click at [925, 646] on button "✖︎" at bounding box center [929, 656] width 15 height 21
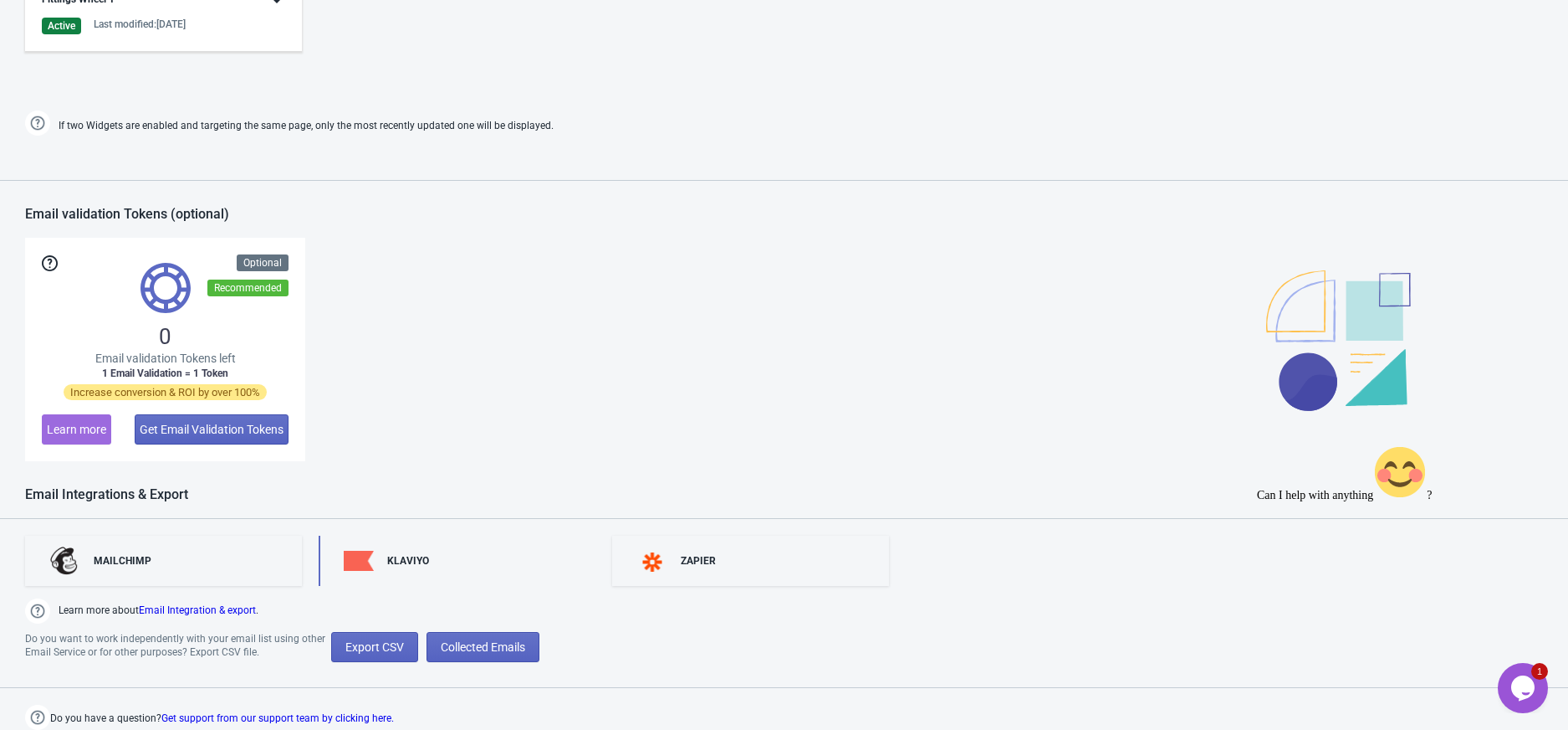
click at [430, 580] on div "KLAVIYO" at bounding box center [457, 560] width 277 height 50
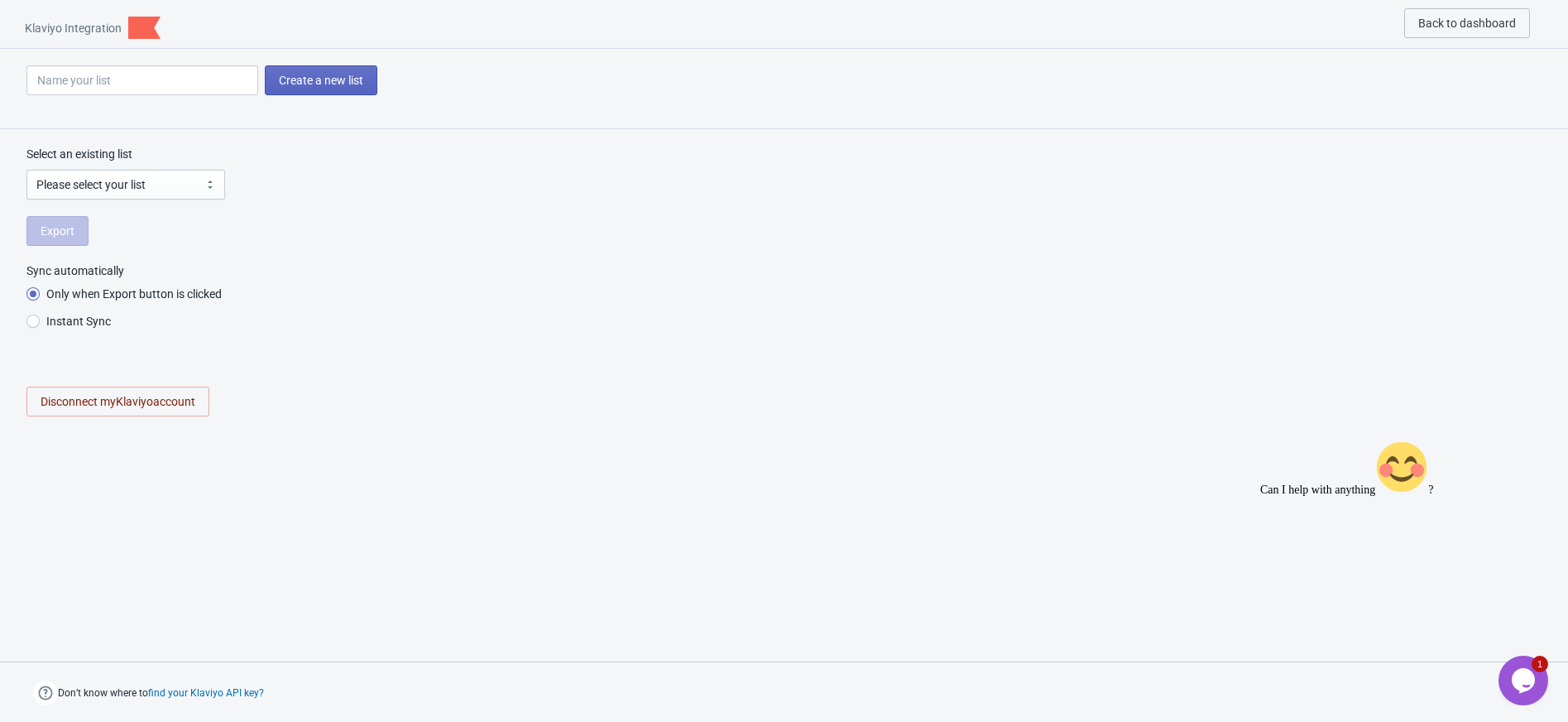
select select "UmD59h"
click at [64, 236] on span "Export" at bounding box center [57, 231] width 34 height 13
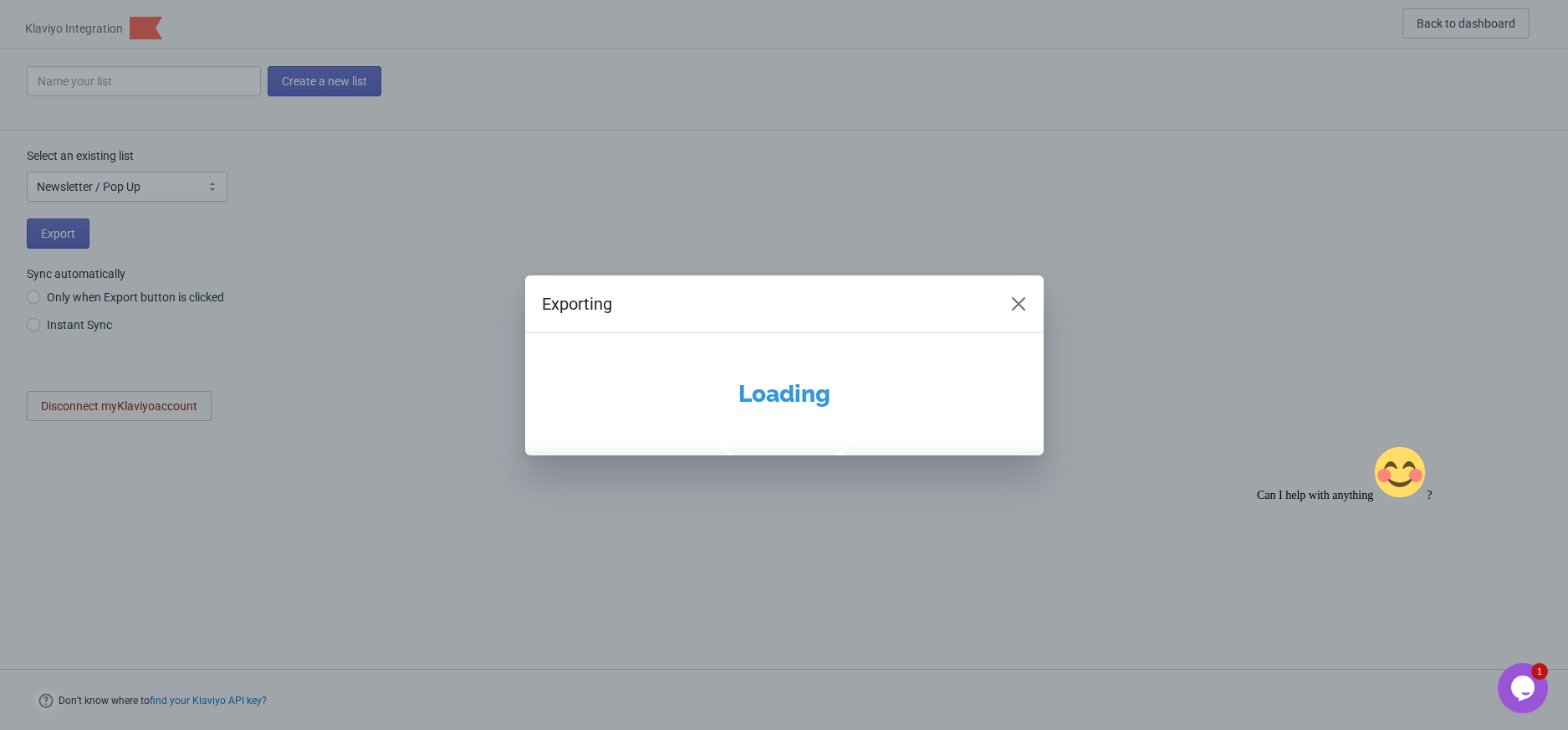
radio input "true"
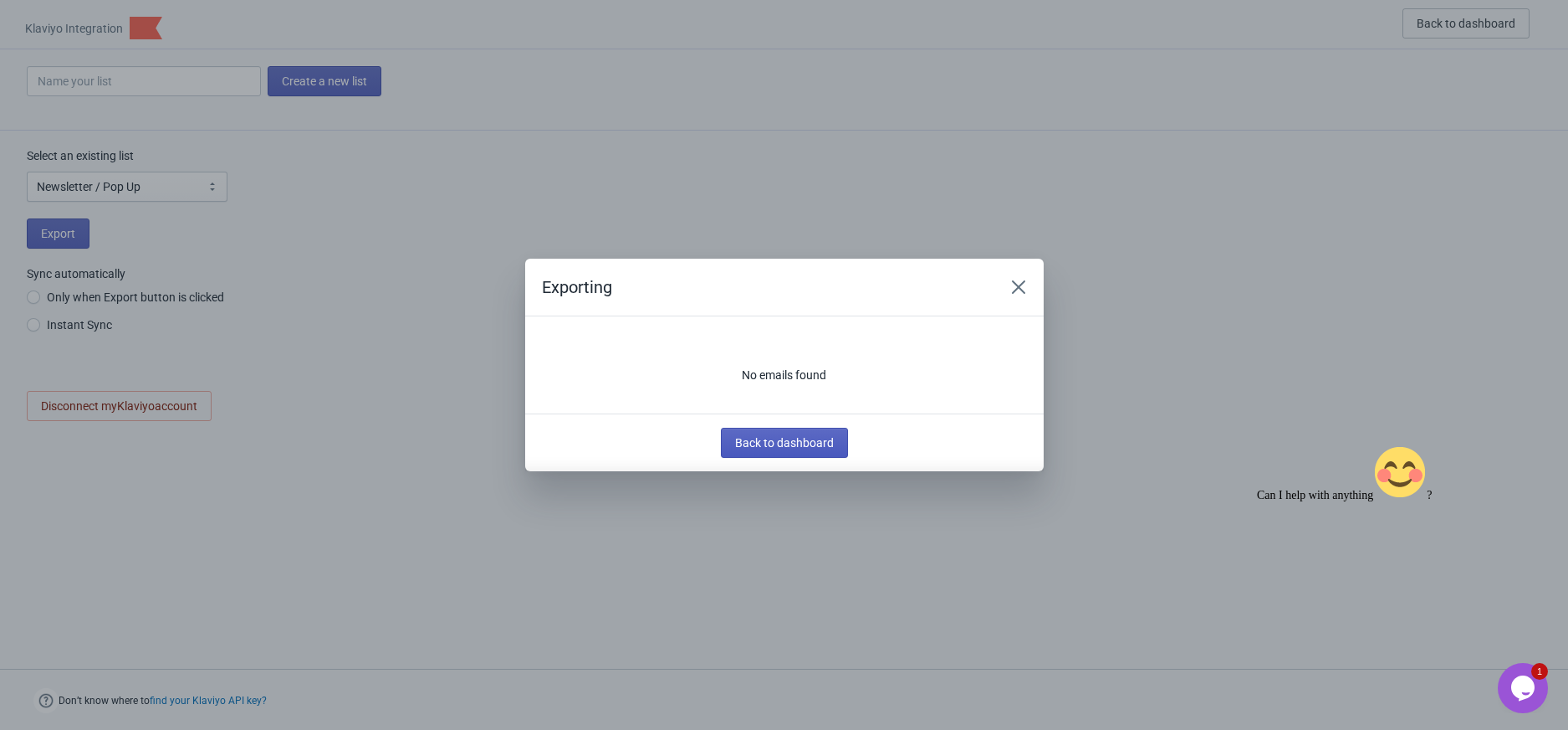
click at [791, 451] on button "Back to dashboard" at bounding box center [784, 442] width 128 height 30
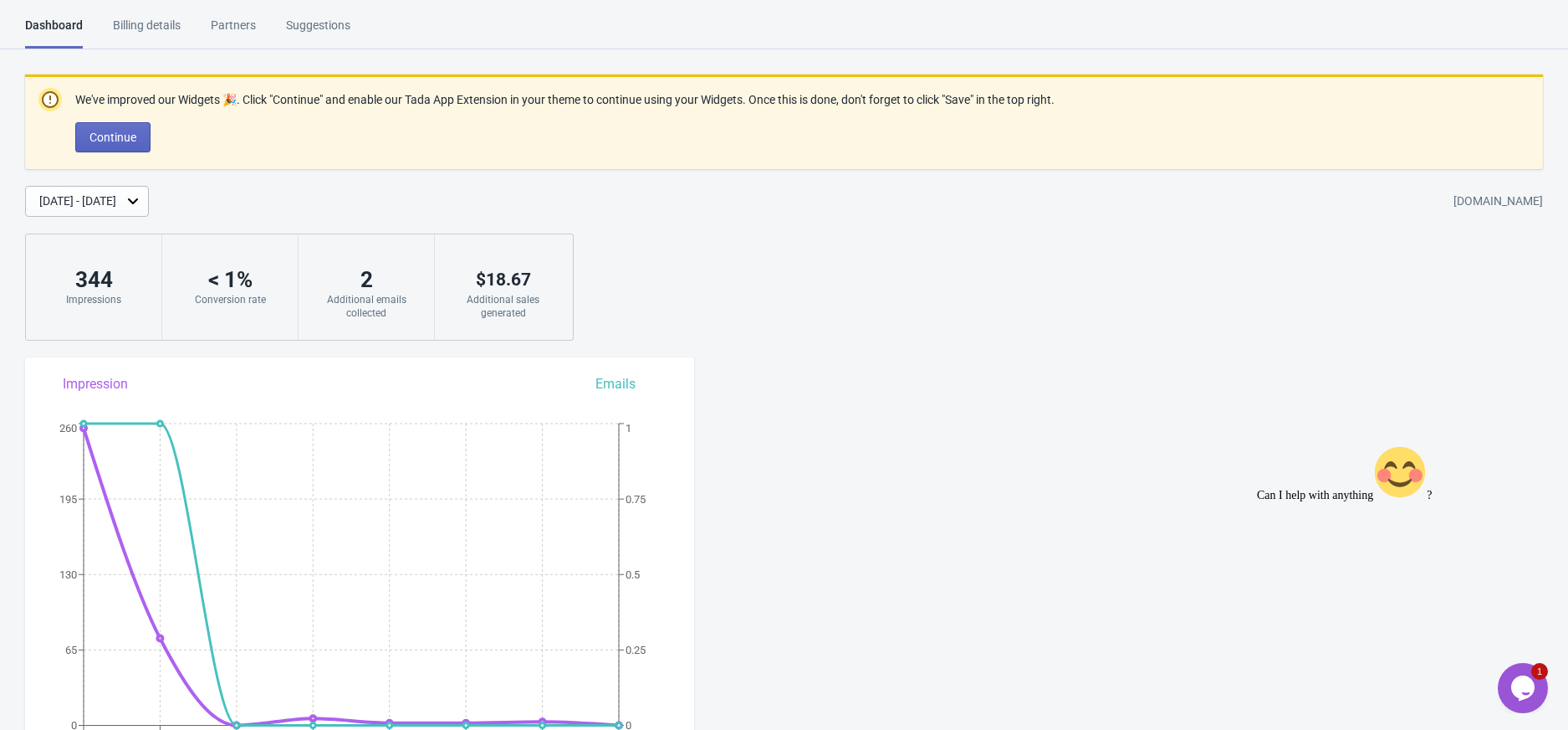
drag, startPoint x: 799, startPoint y: 266, endPoint x: 1108, endPoint y: 89, distance: 356.1
click at [815, 259] on div "We've improved our Widgets 🎉. Click "Continue" and enable our Tada App Extensio…" at bounding box center [784, 207] width 1568 height 266
